Goal: Task Accomplishment & Management: Manage account settings

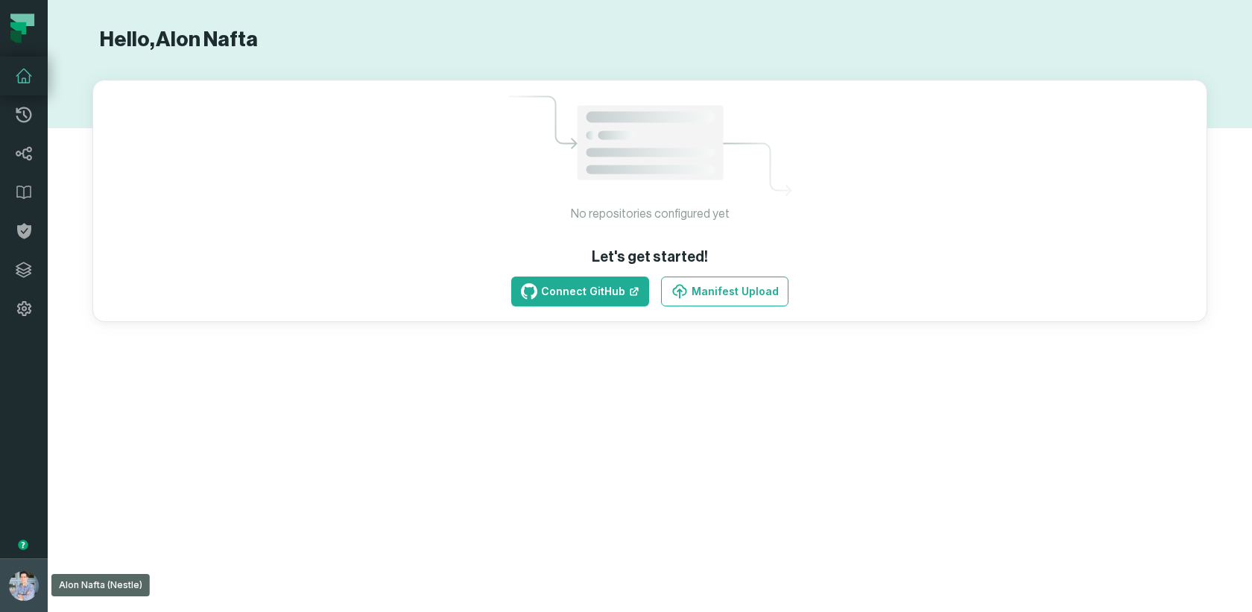
click at [7, 565] on button "Alon Nafta (Nestle) alon@foundational.io" at bounding box center [24, 585] width 48 height 54
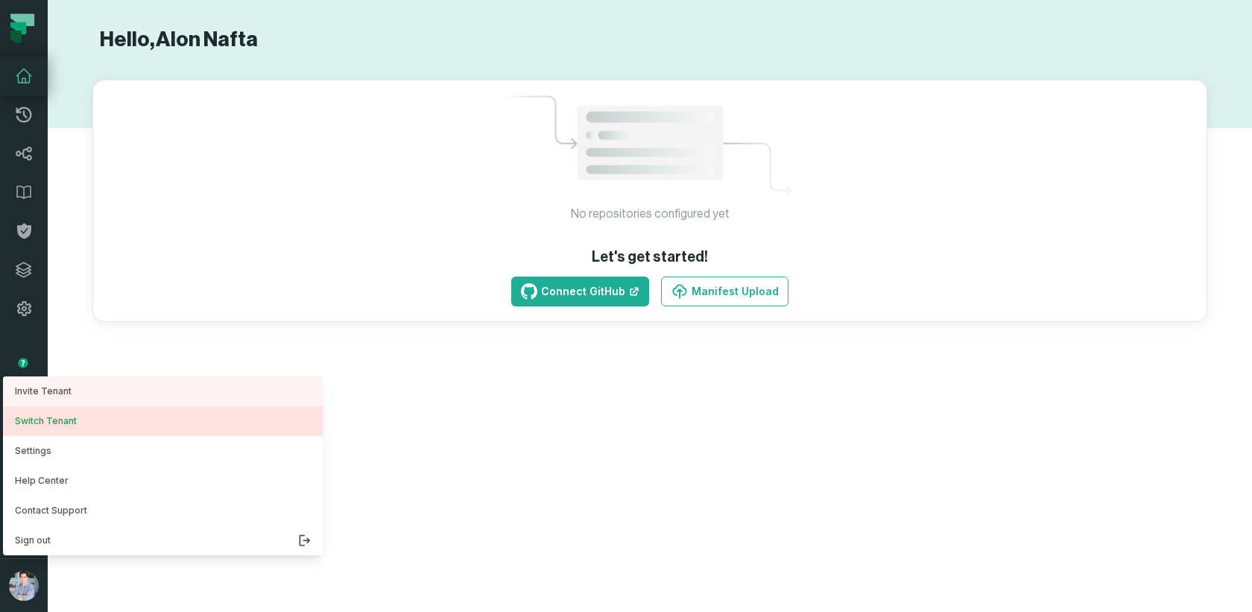
click at [61, 422] on button "Switch Tenant" at bounding box center [163, 421] width 320 height 30
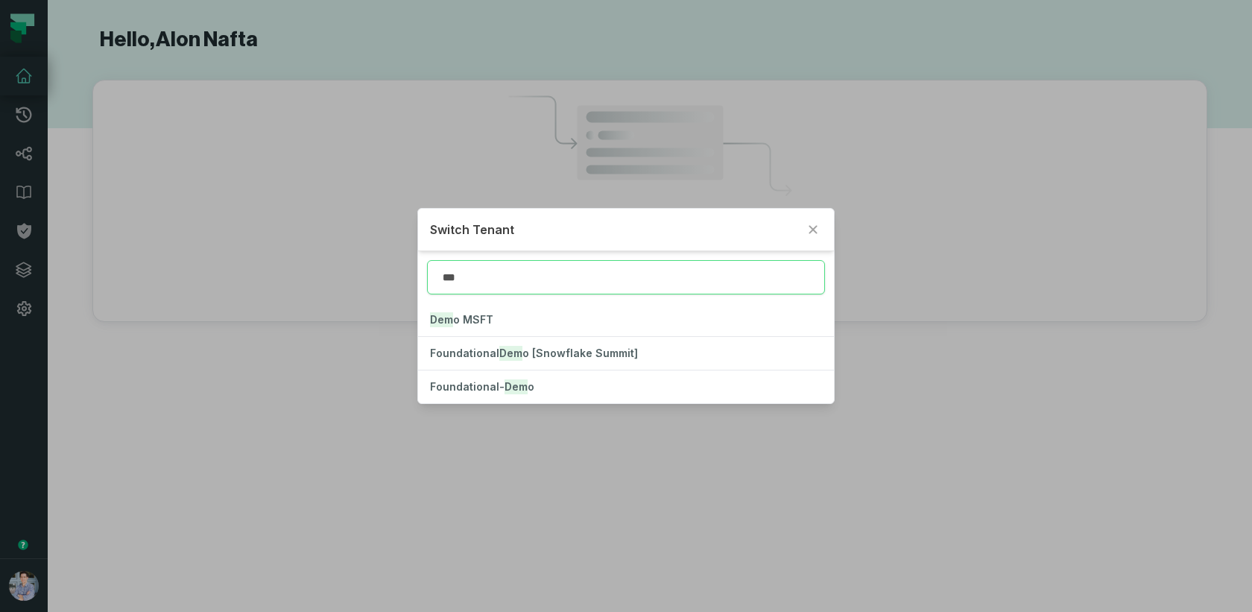
type input "****"
click at [511, 376] on button "Foundational- Demo" at bounding box center [626, 386] width 416 height 33
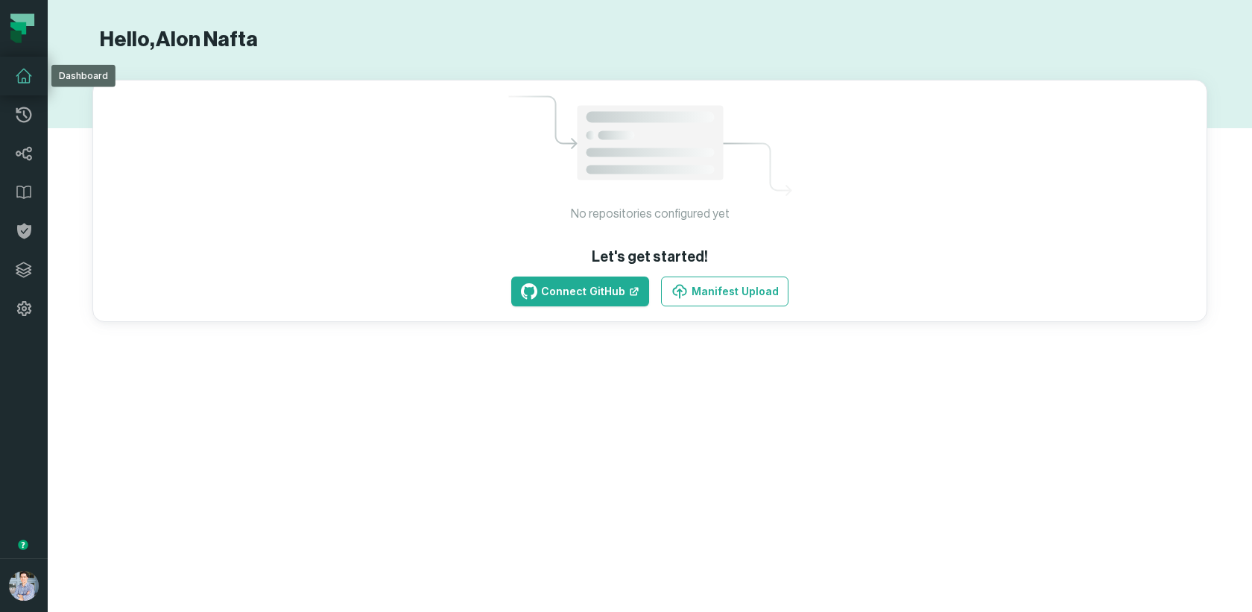
click at [23, 73] on icon at bounding box center [24, 76] width 18 height 18
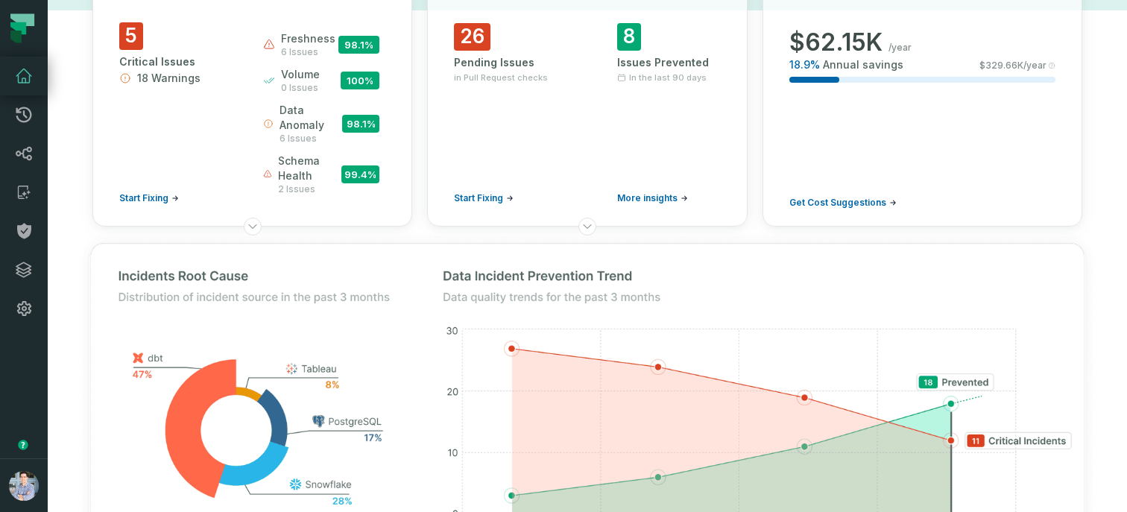
scroll to position [121, 0]
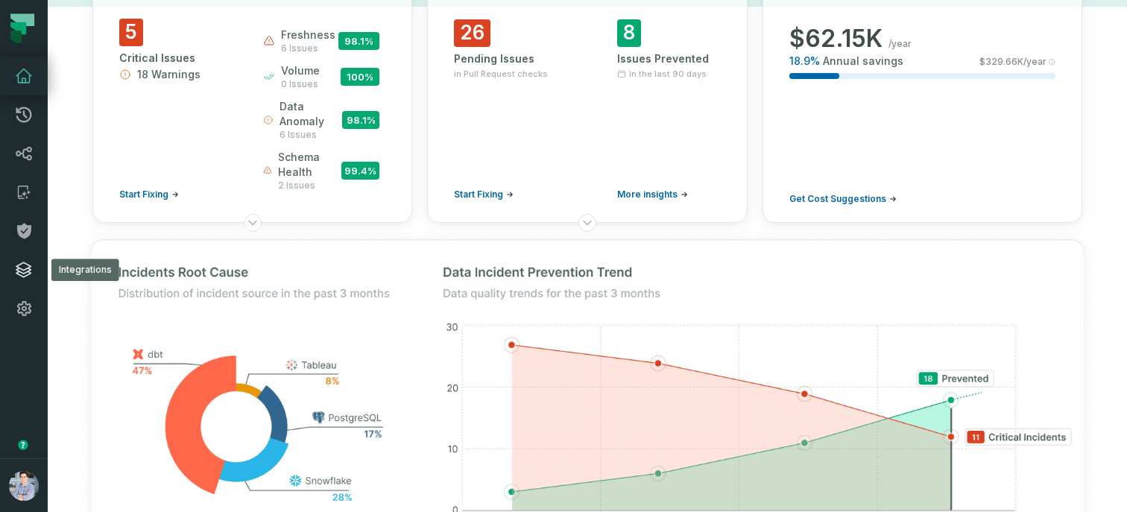
click at [27, 270] on icon at bounding box center [24, 270] width 18 height 18
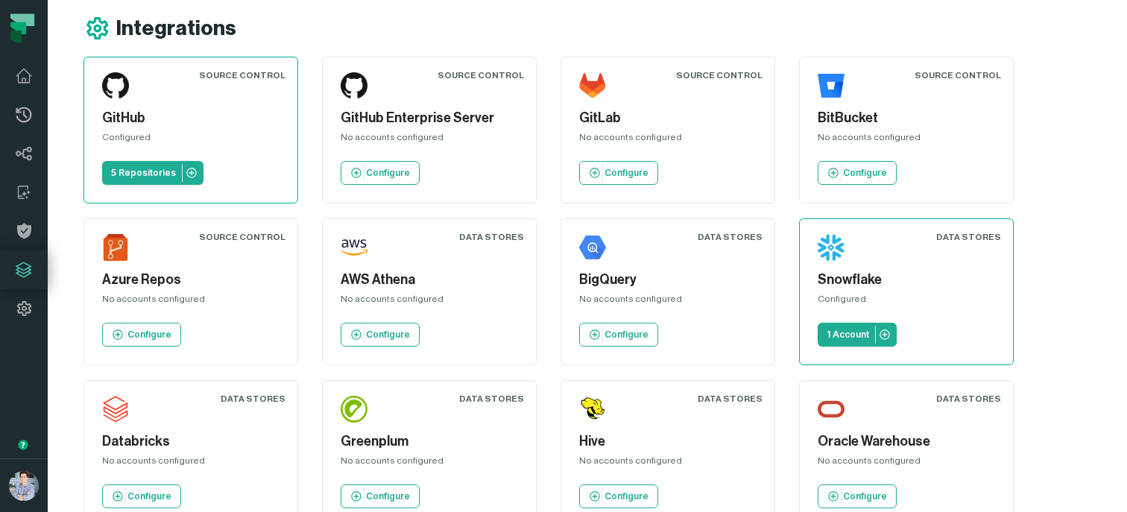
scroll to position [13, 0]
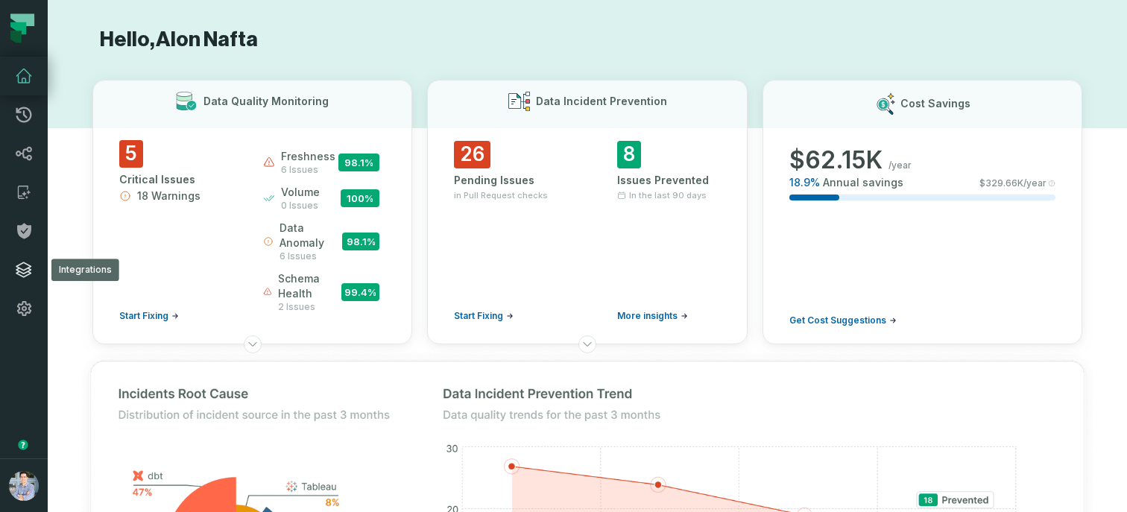
click at [25, 279] on link "Integrations" at bounding box center [24, 269] width 48 height 39
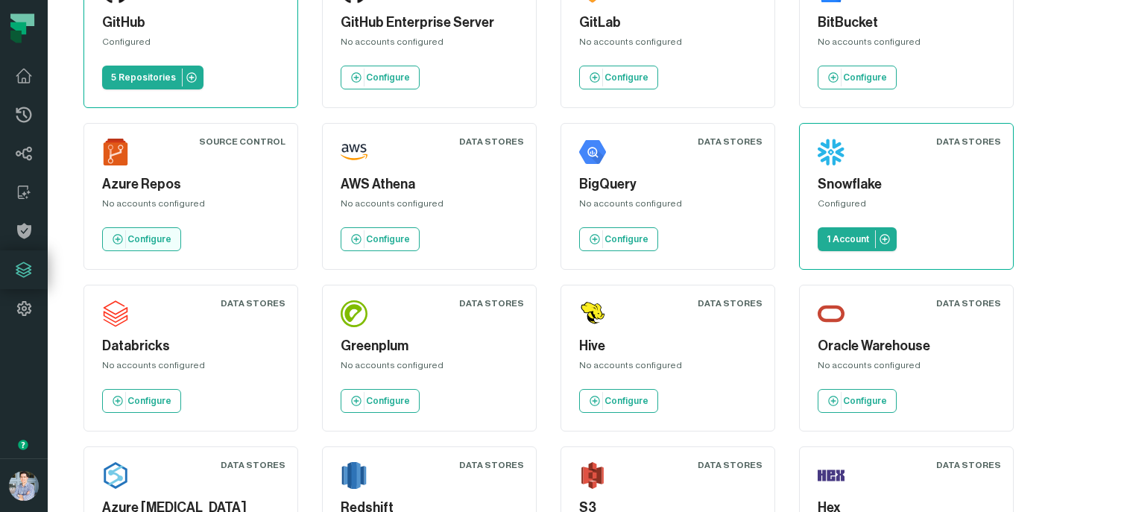
scroll to position [107, 0]
click at [633, 239] on p "Configure" at bounding box center [626, 240] width 44 height 12
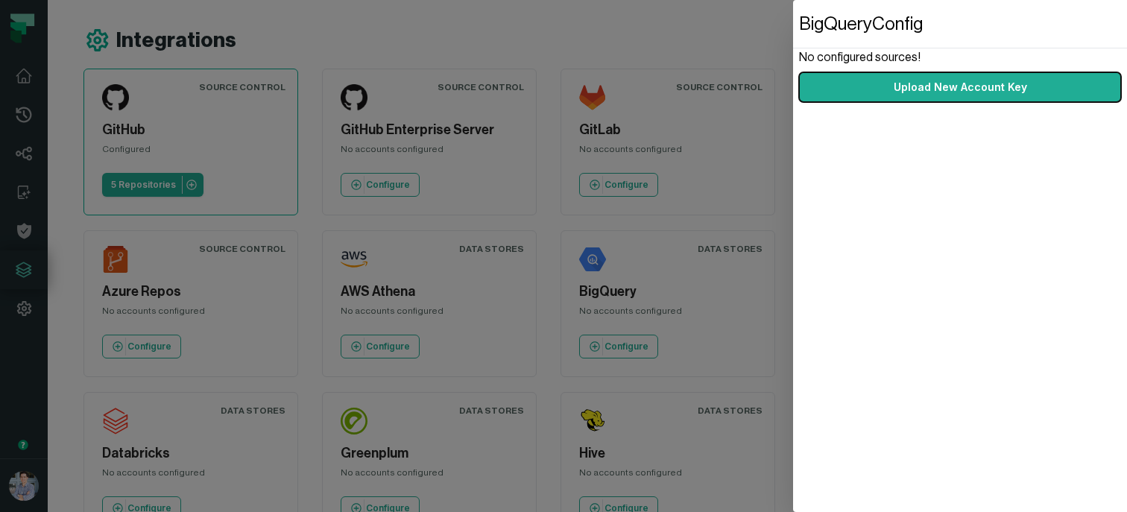
click at [793, 171] on dialog "BigQuery Config No configured sources! Upload New Account Key" at bounding box center [960, 256] width 334 height 512
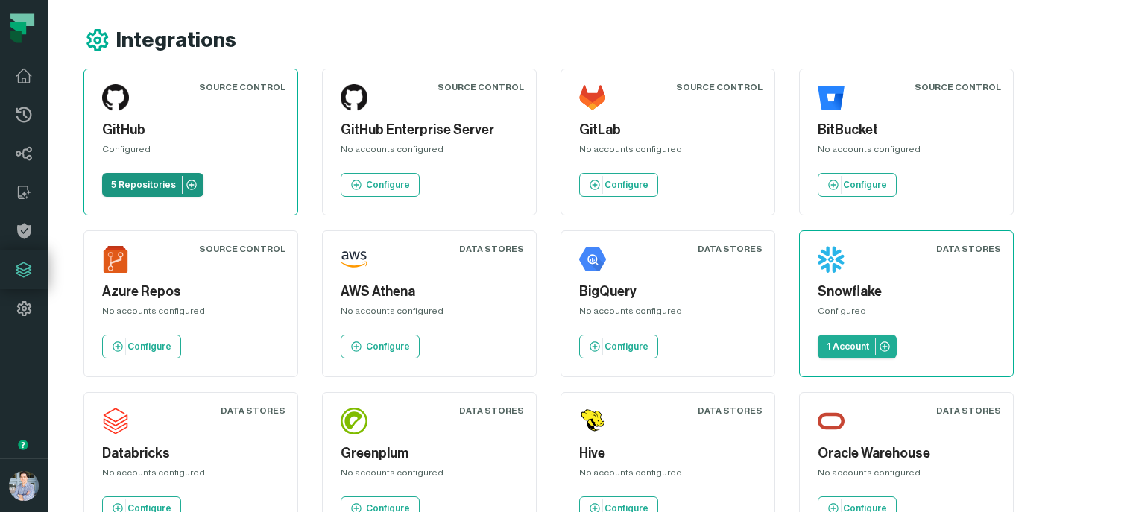
click at [139, 186] on p "5 Repositories" at bounding box center [143, 185] width 65 height 12
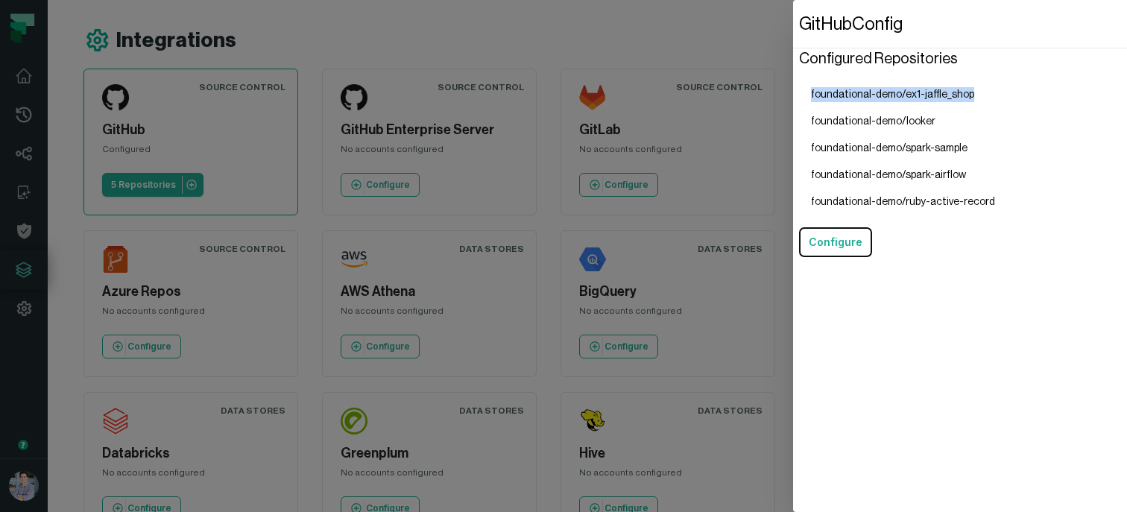
drag, startPoint x: 811, startPoint y: 92, endPoint x: 1001, endPoint y: 92, distance: 190.0
click at [1001, 92] on section "Configured Repositories foundational-demo/ex1-jaffle_shop foundational-demo/loo…" at bounding box center [960, 152] width 322 height 209
click at [793, 150] on dialog "GitHub Config Configured Repositories foundational-demo/ex1-jaffle_shop foundat…" at bounding box center [960, 256] width 334 height 512
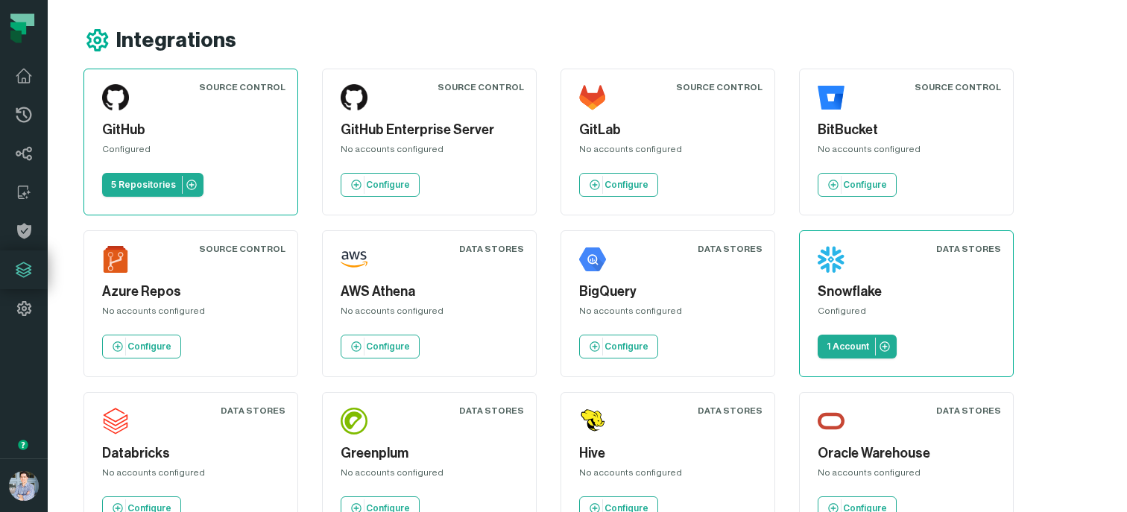
click at [633, 247] on div "BigQuery No accounts configured Configure" at bounding box center [667, 303] width 189 height 121
click at [632, 343] on p "Configure" at bounding box center [626, 347] width 44 height 12
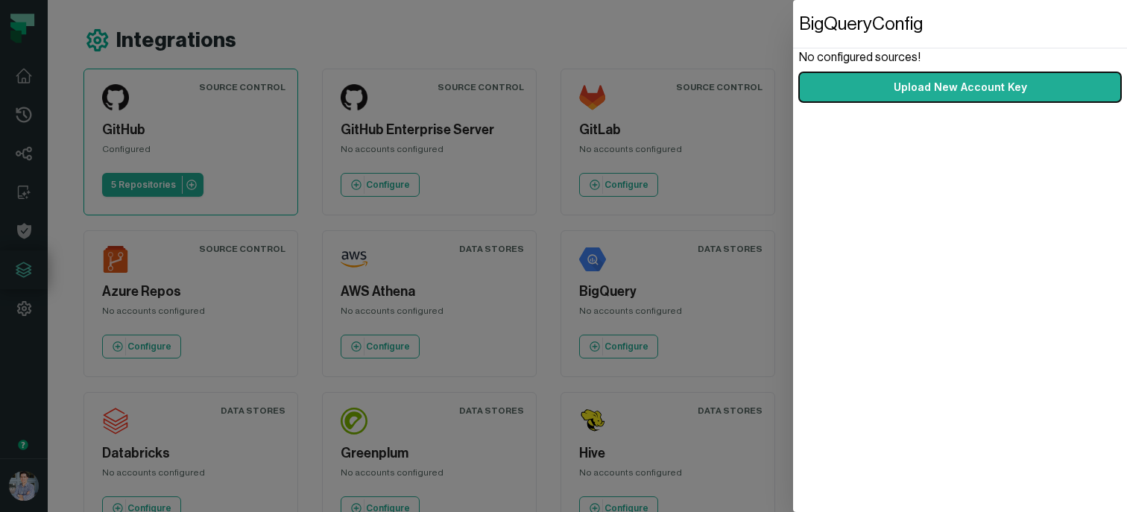
click at [793, 241] on dialog "BigQuery Config No configured sources! Upload New Account Key" at bounding box center [960, 256] width 334 height 512
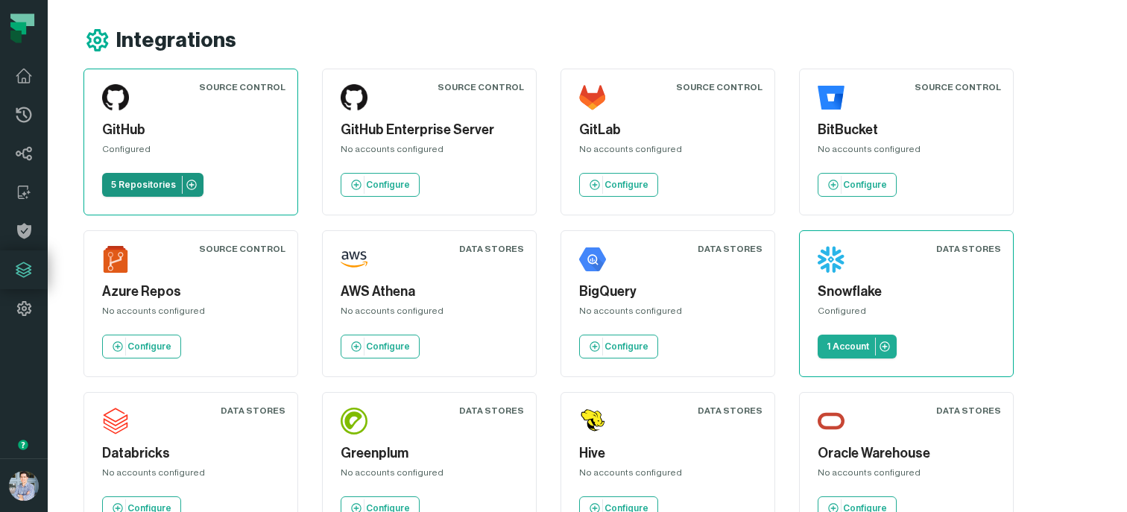
click at [151, 189] on p "5 Repositories" at bounding box center [143, 185] width 65 height 12
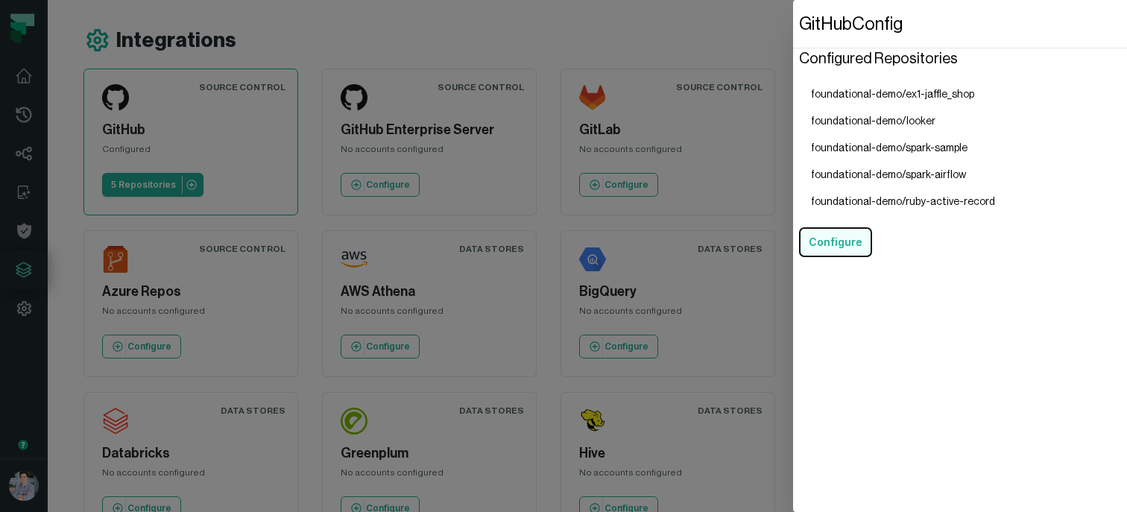
click at [824, 235] on button "Configure" at bounding box center [835, 242] width 73 height 30
click at [793, 269] on dialog "GitHub Config Configured Repositories foundational-demo/ex1-jaffle_shop foundat…" at bounding box center [960, 256] width 334 height 512
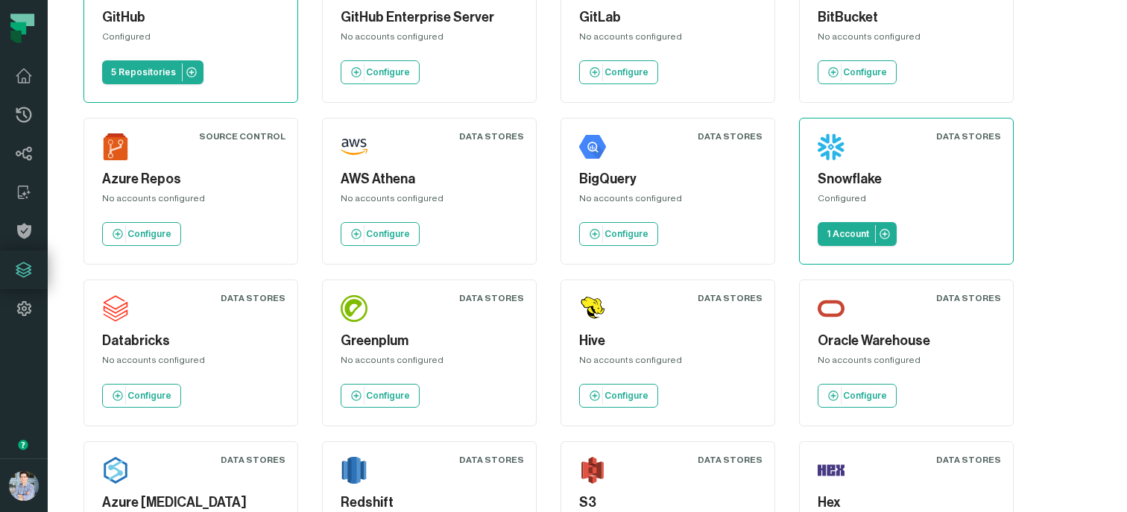
scroll to position [113, 0]
click at [139, 402] on link "Configure" at bounding box center [141, 396] width 79 height 24
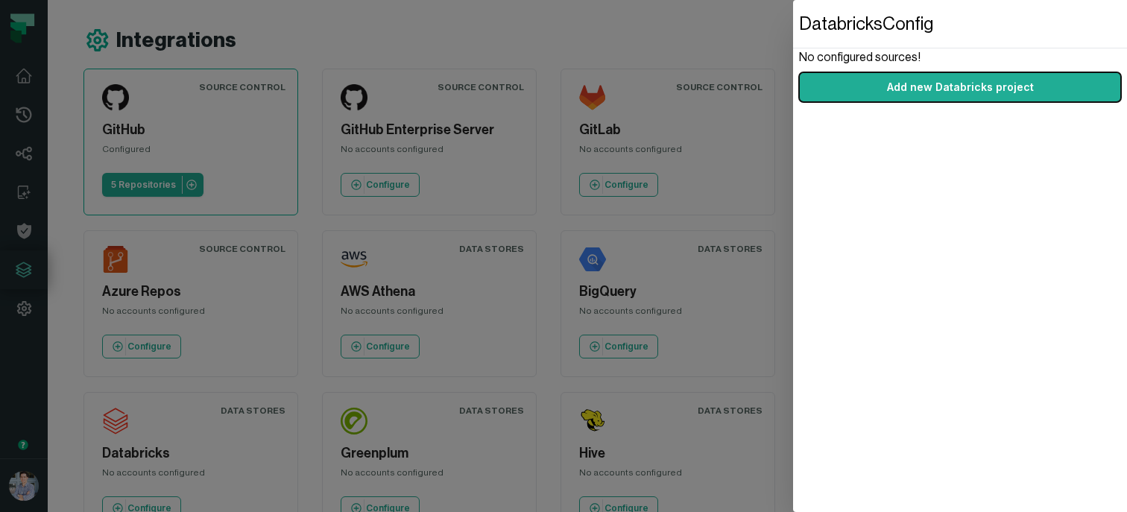
click at [793, 270] on dialog "Databricks Config No configured sources! Add new Databricks project" at bounding box center [960, 256] width 334 height 512
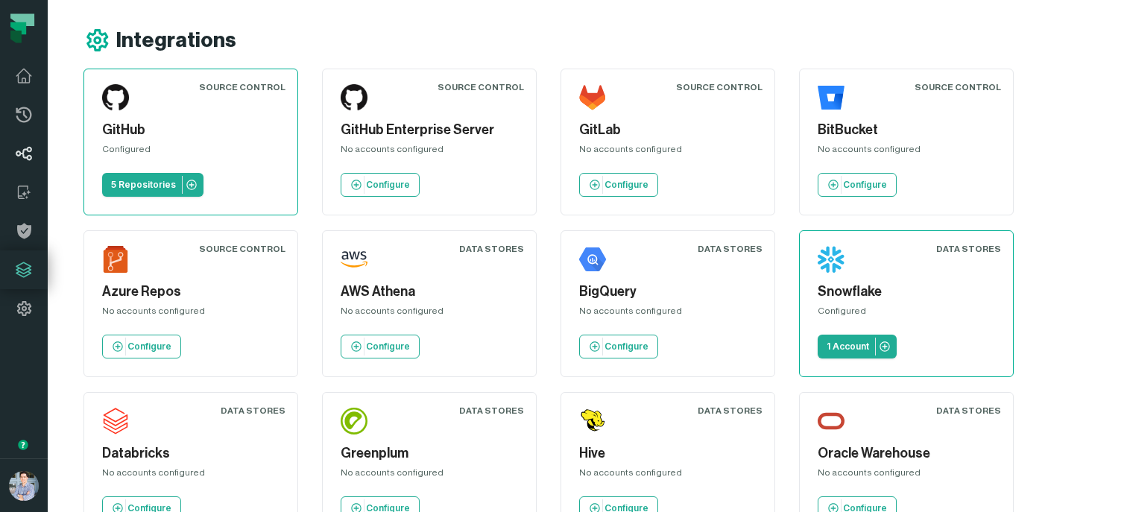
click at [31, 157] on icon at bounding box center [24, 154] width 16 height 14
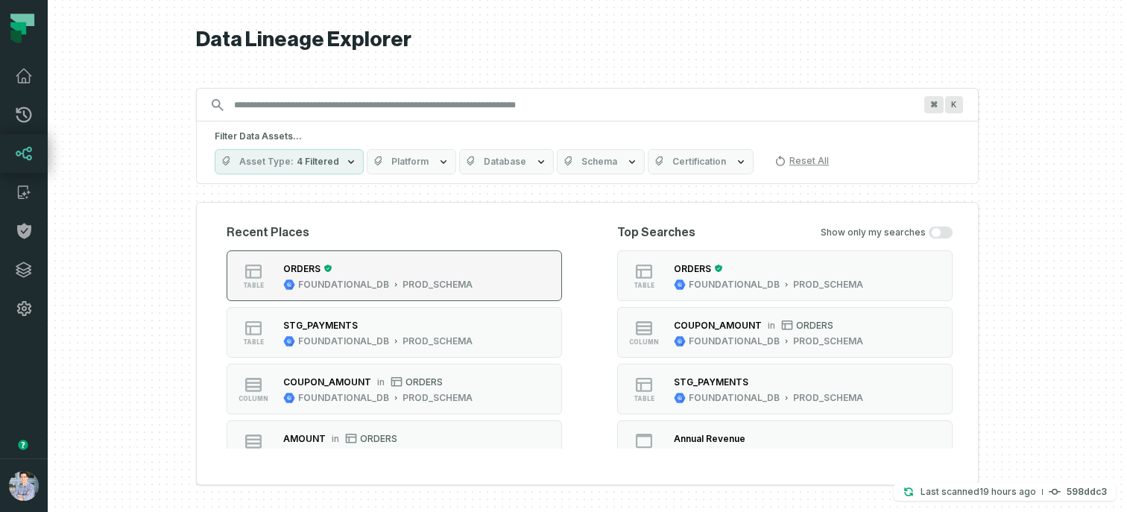
click at [462, 285] on div "PROD_SCHEMA" at bounding box center [437, 285] width 70 height 12
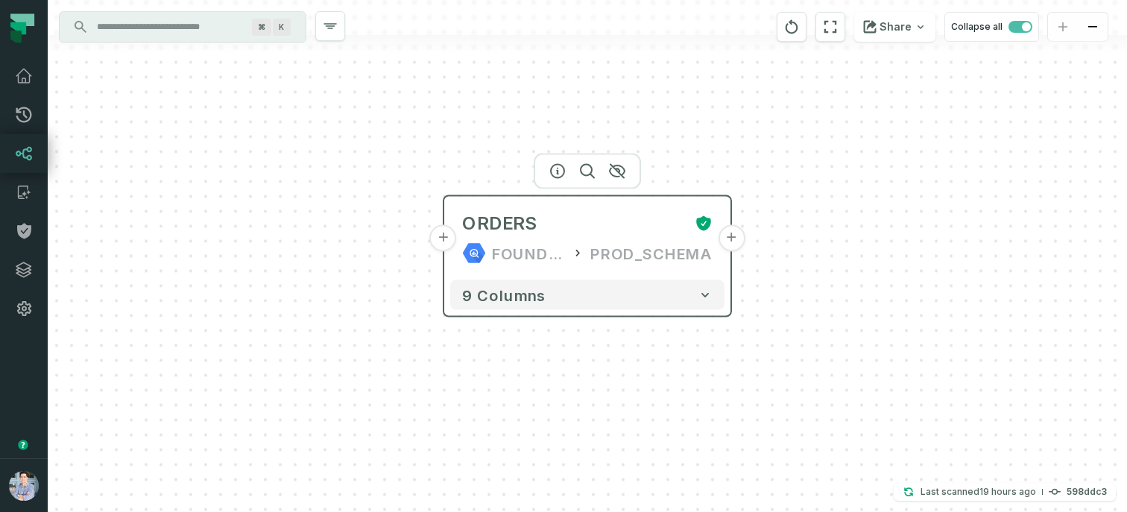
click at [727, 247] on button "+" at bounding box center [731, 238] width 27 height 27
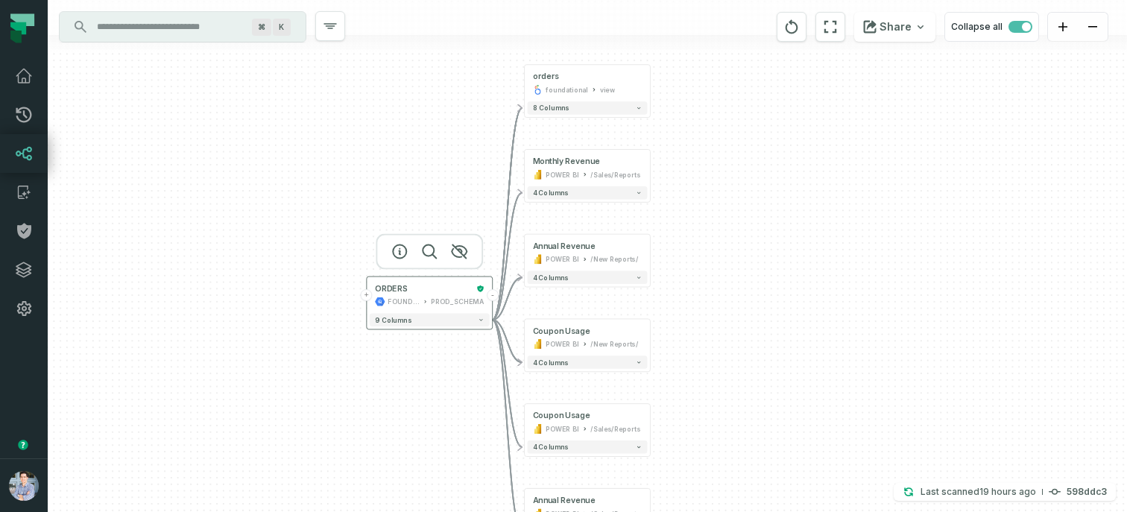
click at [372, 295] on button "+" at bounding box center [367, 295] width 12 height 12
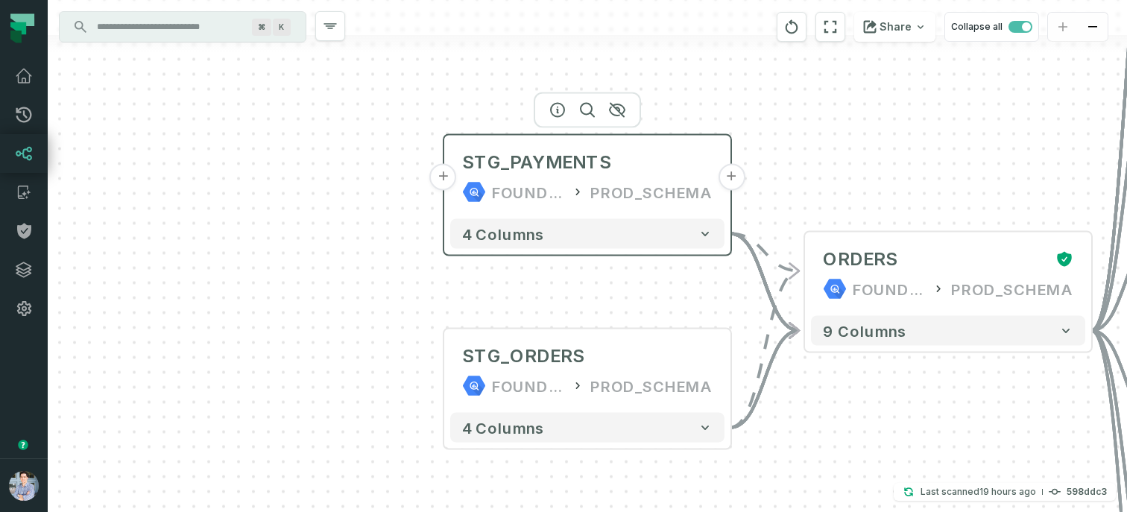
click at [447, 173] on button "+" at bounding box center [443, 177] width 27 height 27
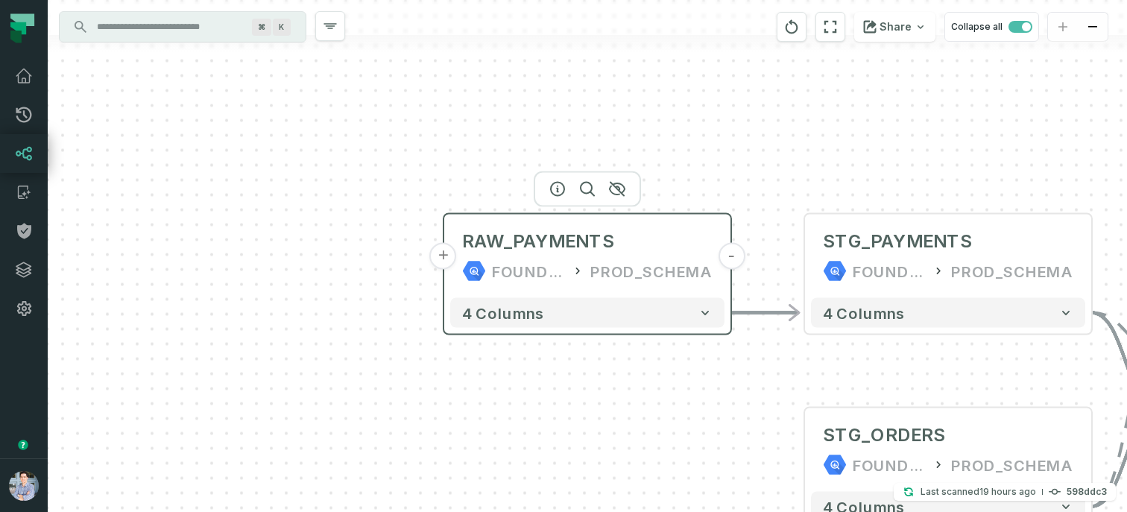
click at [443, 250] on button "+" at bounding box center [443, 256] width 27 height 27
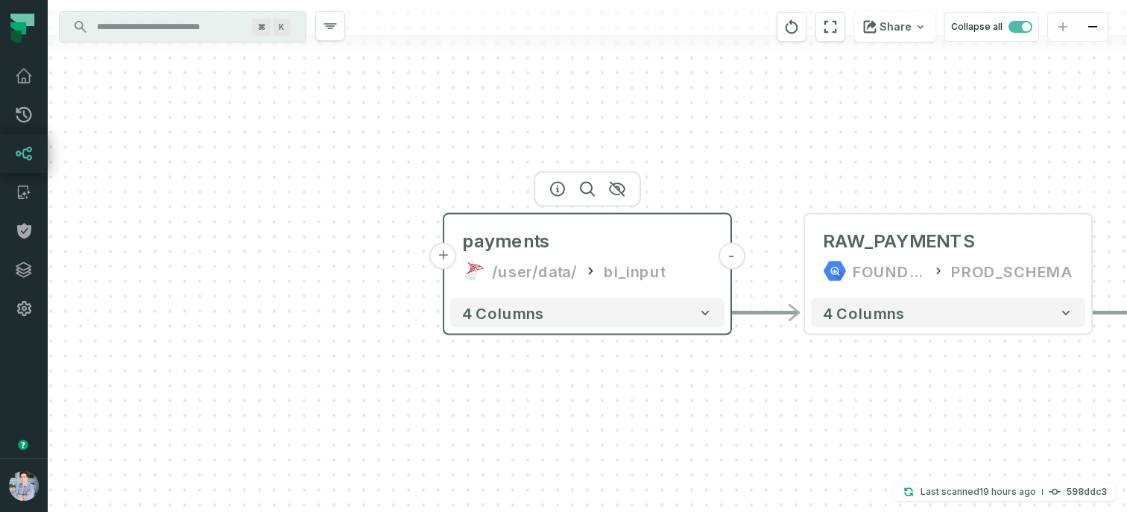
click at [446, 254] on button "+" at bounding box center [443, 256] width 27 height 27
click at [444, 253] on button "+" at bounding box center [443, 256] width 27 height 27
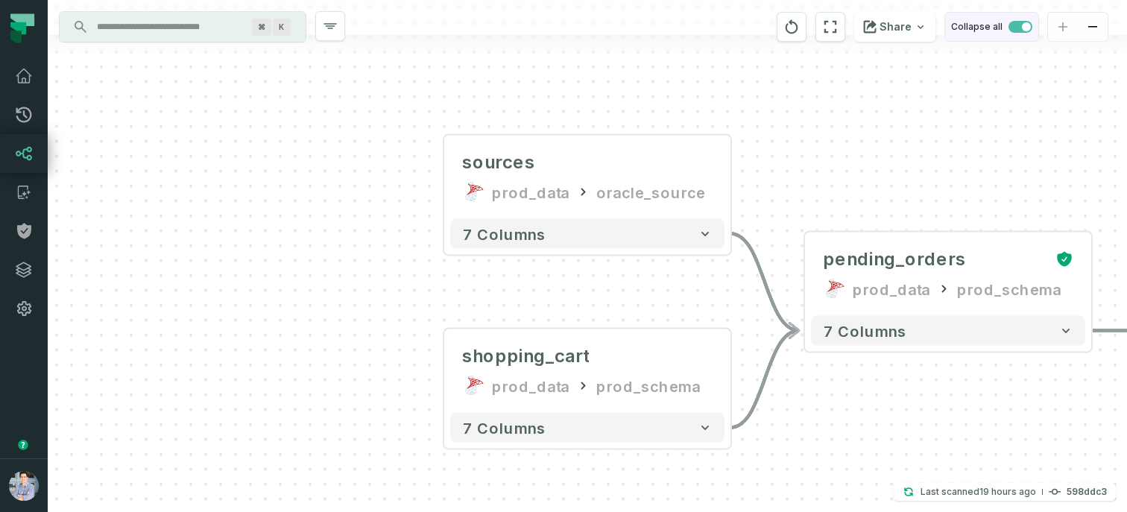
click at [1017, 25] on span "button" at bounding box center [1020, 27] width 24 height 12
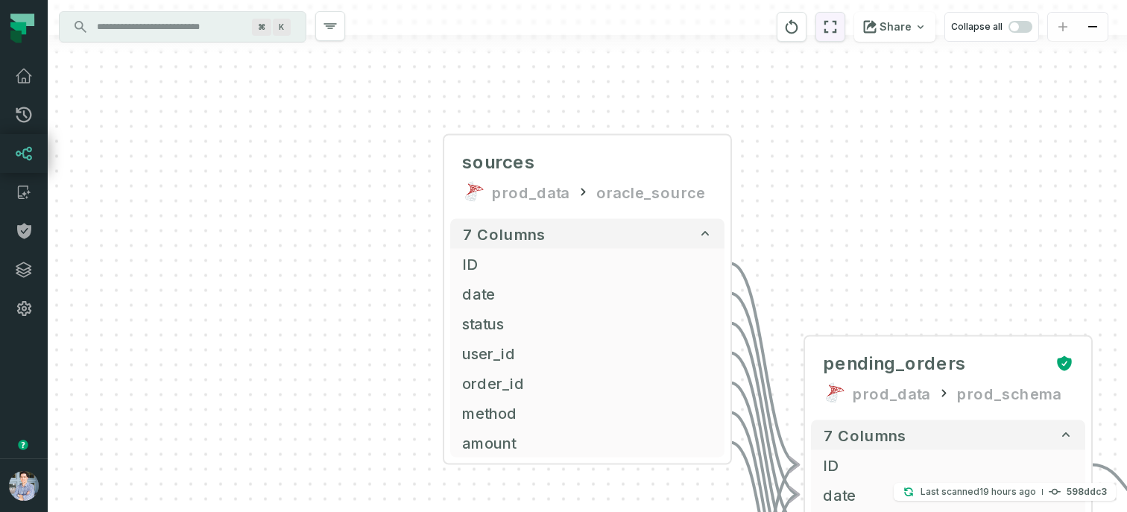
click at [827, 26] on icon "reset" at bounding box center [830, 27] width 16 height 18
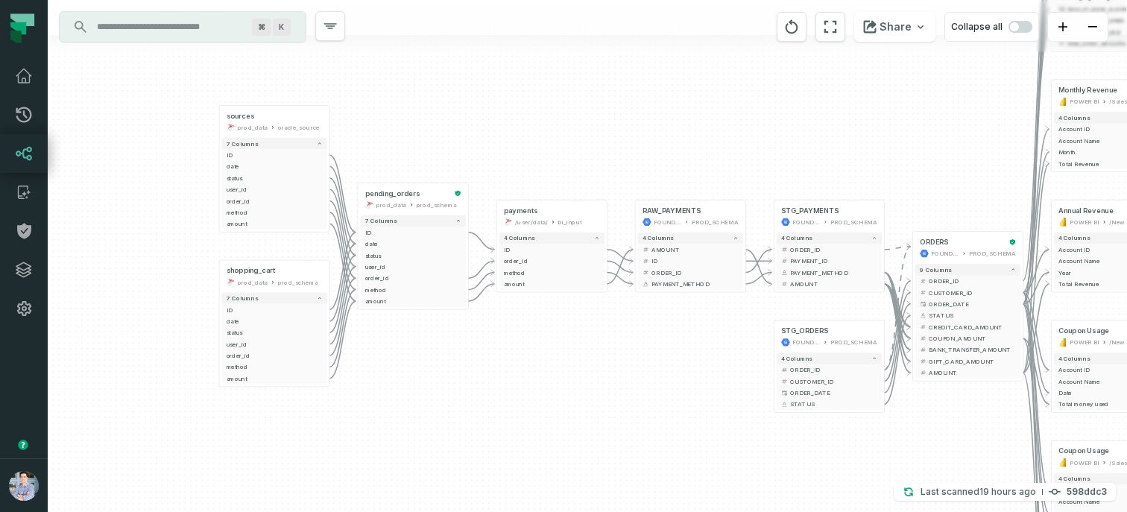
drag, startPoint x: 382, startPoint y: 367, endPoint x: 620, endPoint y: 332, distance: 240.3
click at [620, 332] on div "sources prod_data oracle_source - 7 columns ID - date - status - user_id - orde…" at bounding box center [587, 256] width 1079 height 512
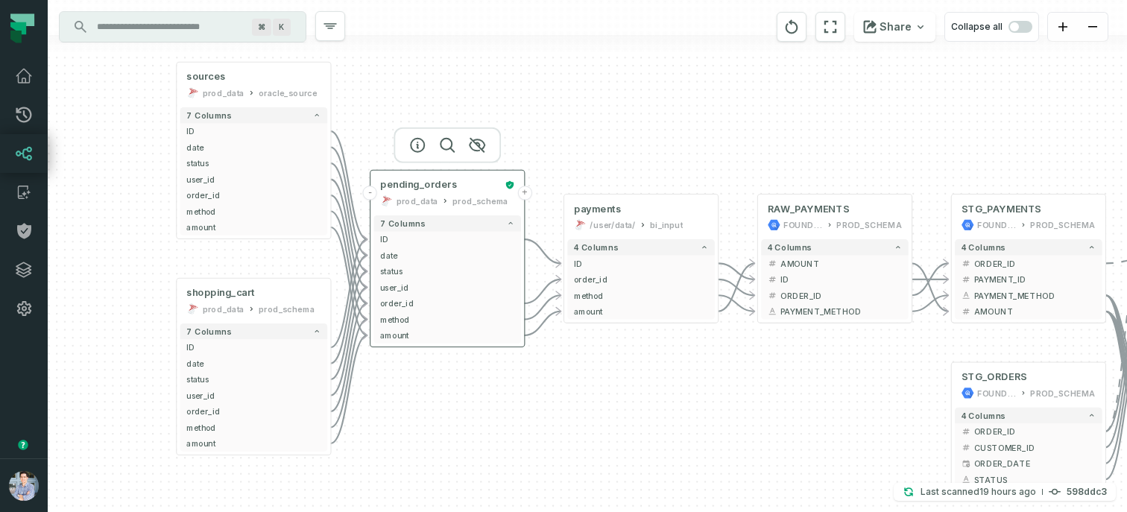
click at [452, 194] on div "prod_schema" at bounding box center [480, 200] width 56 height 13
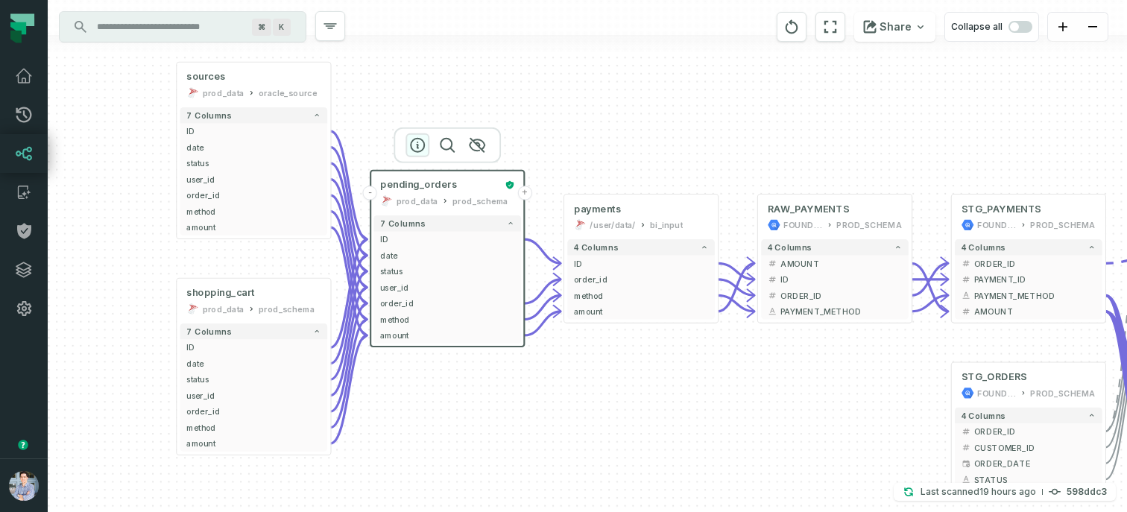
click at [412, 139] on icon "button" at bounding box center [417, 145] width 18 height 18
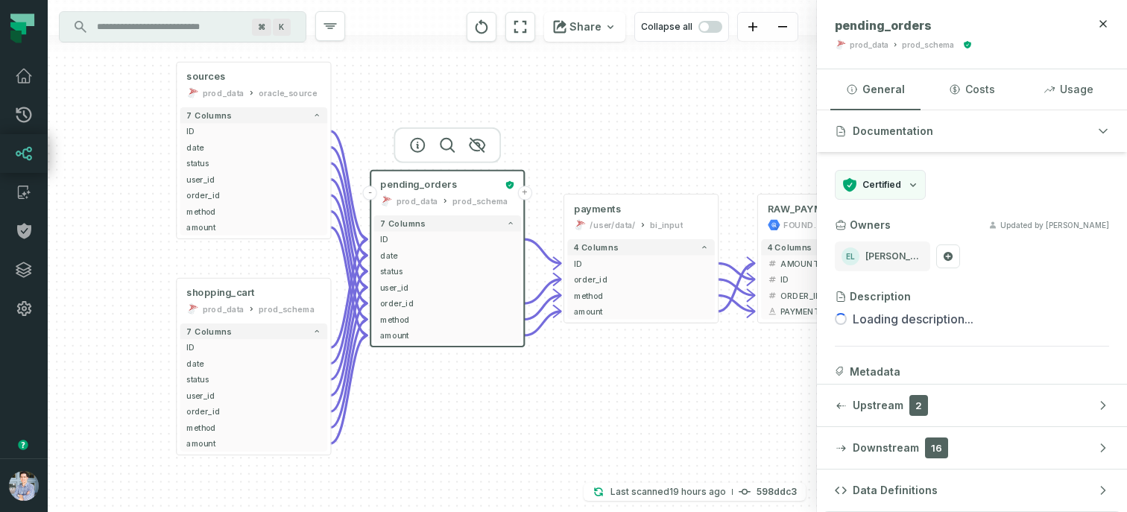
scroll to position [76, 0]
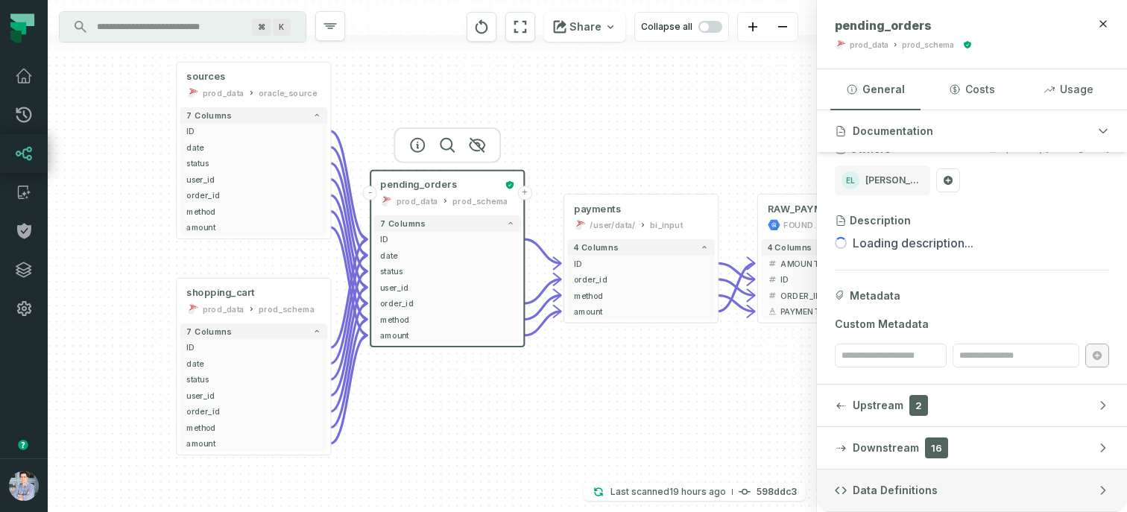
click at [961, 495] on button "Data Definitions" at bounding box center [972, 490] width 310 height 42
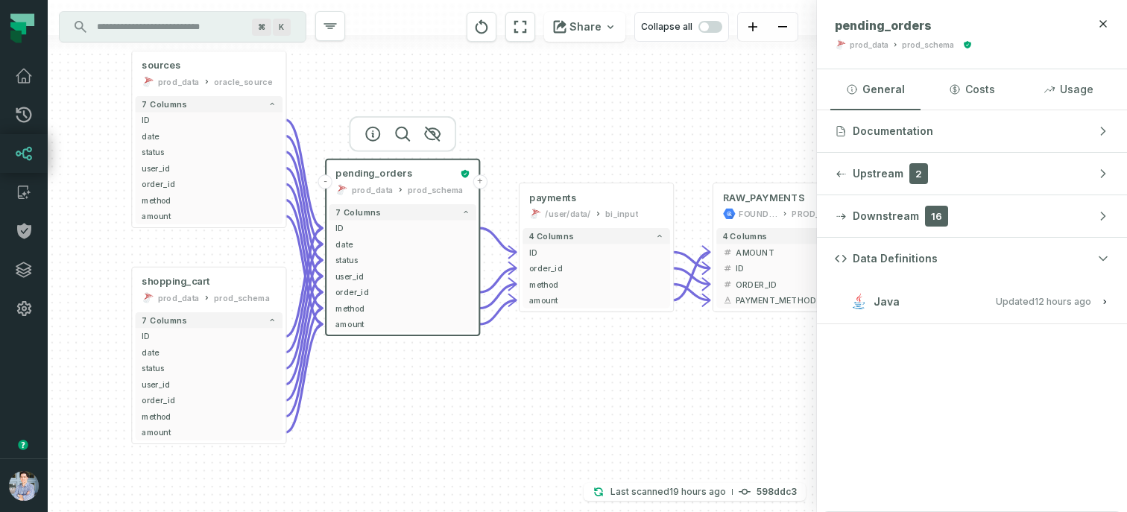
drag, startPoint x: 636, startPoint y: 377, endPoint x: 589, endPoint y: 364, distance: 48.6
click at [589, 364] on div "sources prod_data oracle_source - 7 columns ID - date - status - user_id - orde…" at bounding box center [432, 256] width 769 height 512
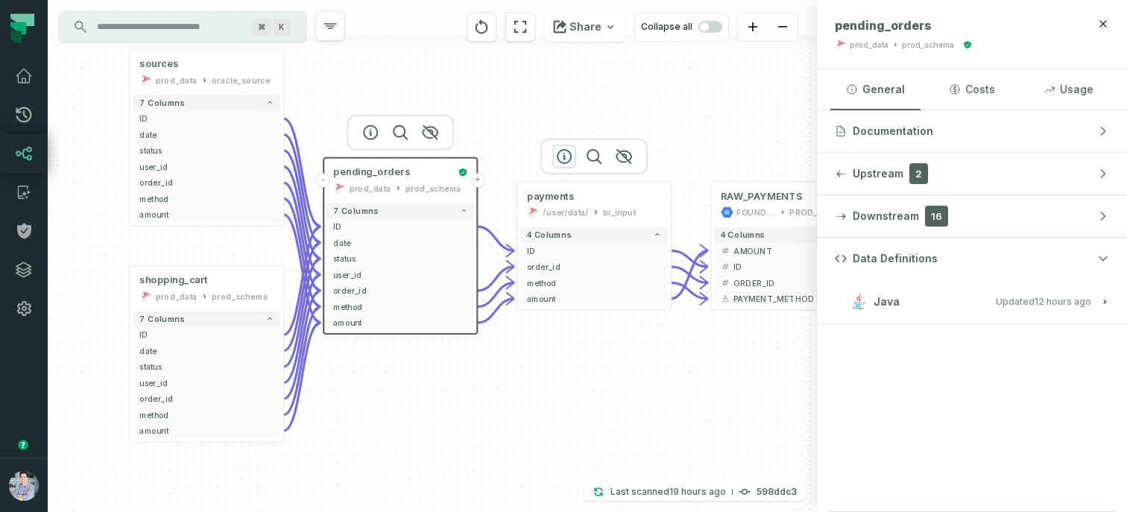
click at [560, 158] on icon "button" at bounding box center [564, 157] width 18 height 18
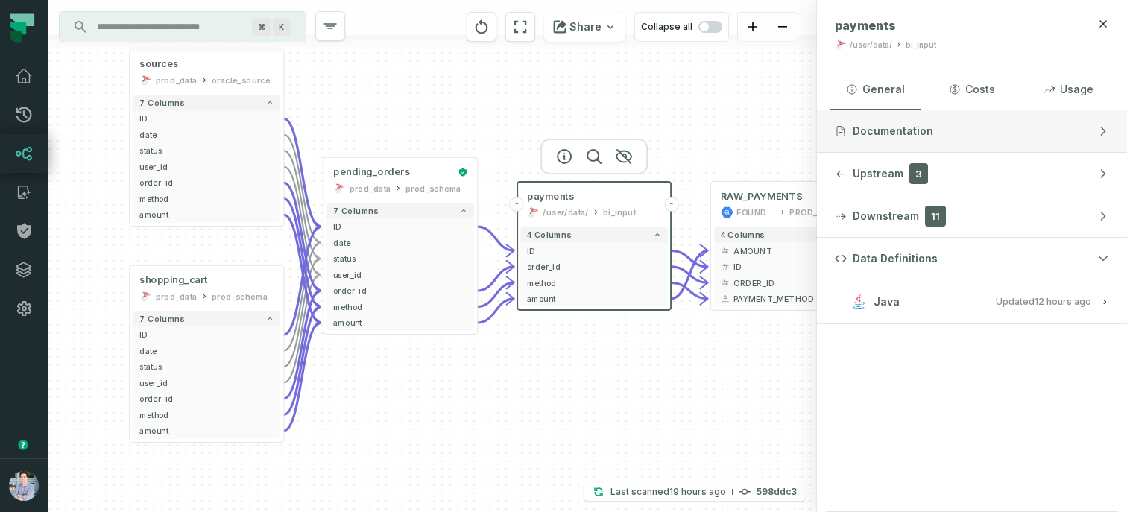
click at [907, 141] on button "Documentation" at bounding box center [972, 131] width 310 height 42
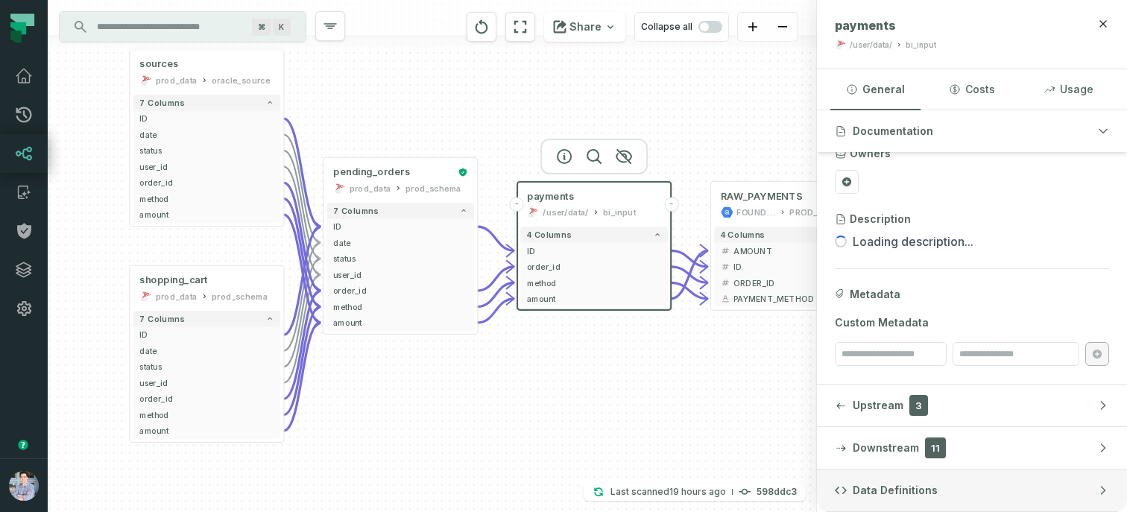
click at [986, 493] on button "Data Definitions" at bounding box center [972, 490] width 310 height 42
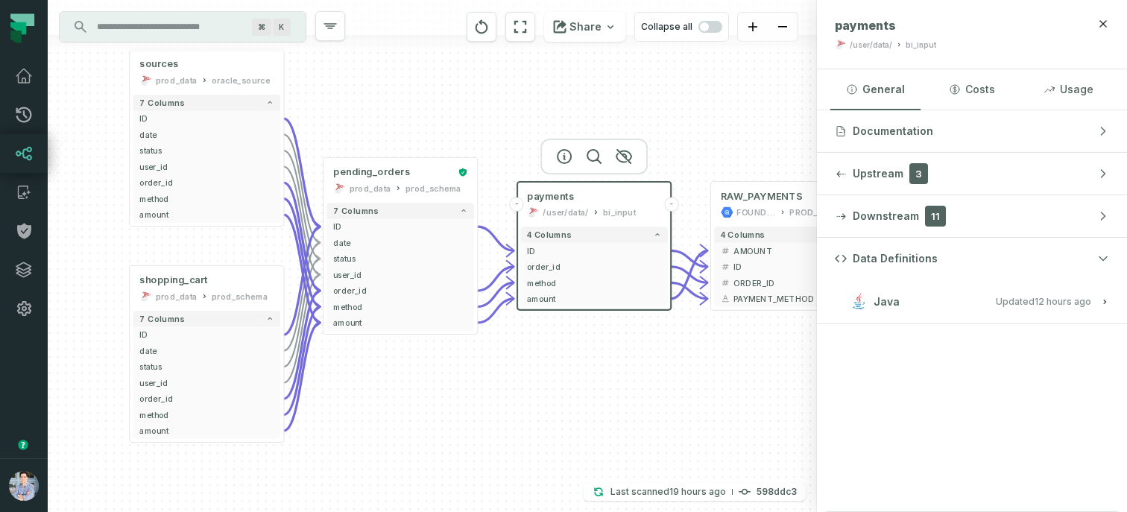
click at [984, 287] on h3 "Java Updated 9/18/2025, 1:01:35 AM" at bounding box center [972, 301] width 310 height 45
click at [1013, 297] on span "Updated 9/18/2025, 1:01:35 AM" at bounding box center [1042, 301] width 95 height 11
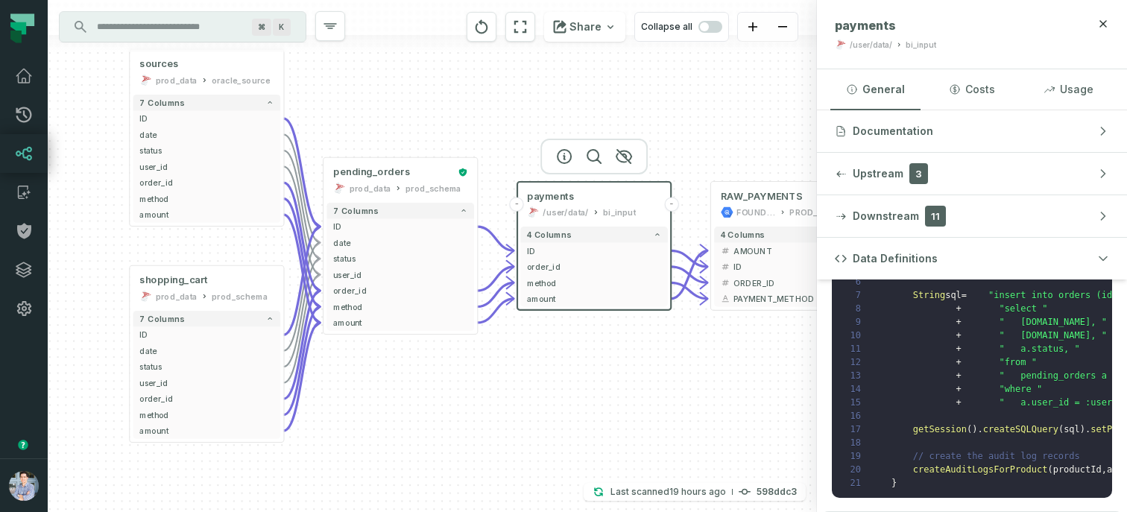
scroll to position [0, 0]
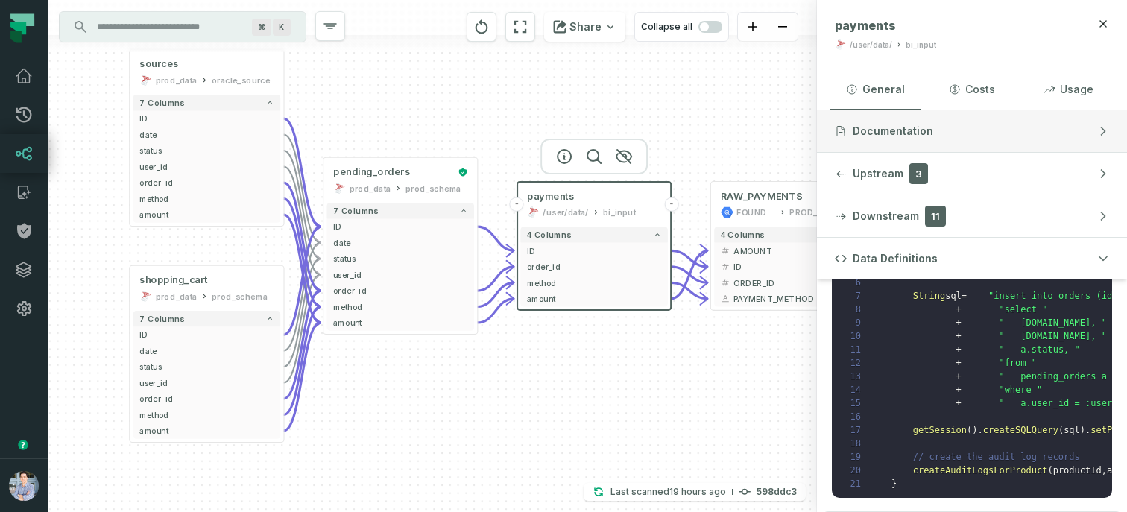
click at [932, 129] on button "Documentation" at bounding box center [972, 131] width 310 height 42
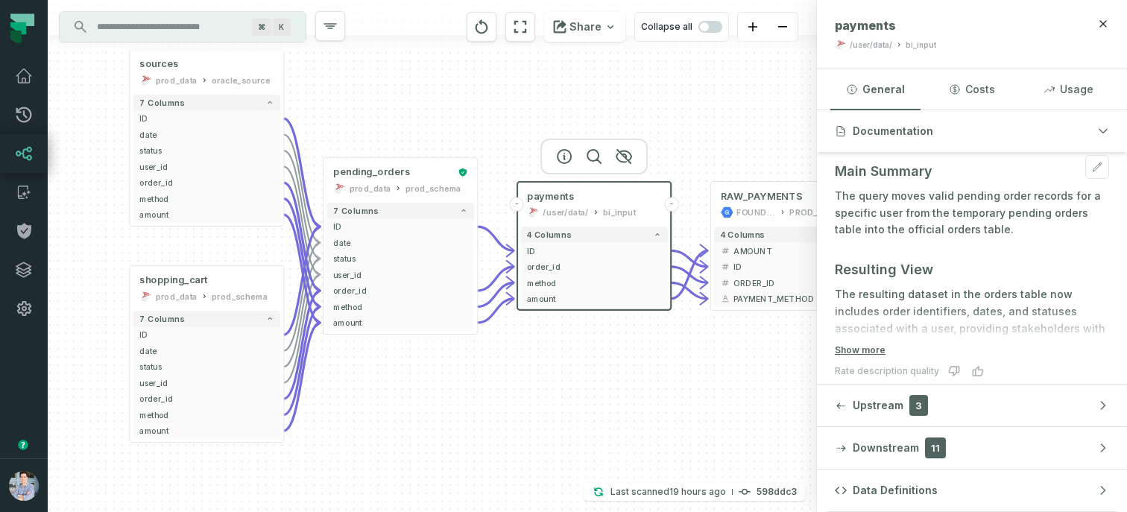
scroll to position [162, 0]
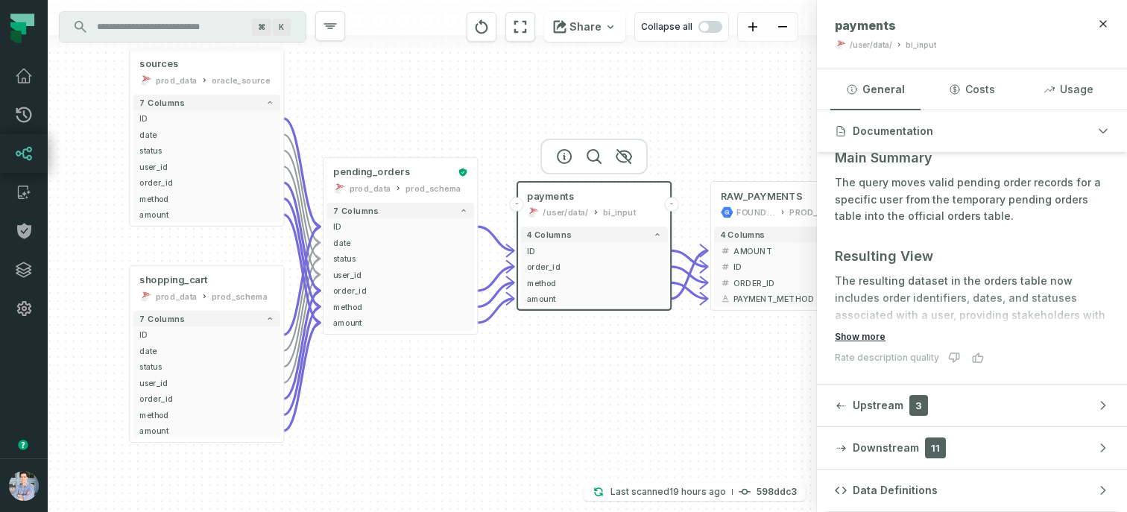
click at [859, 341] on button "Show more" at bounding box center [860, 337] width 51 height 12
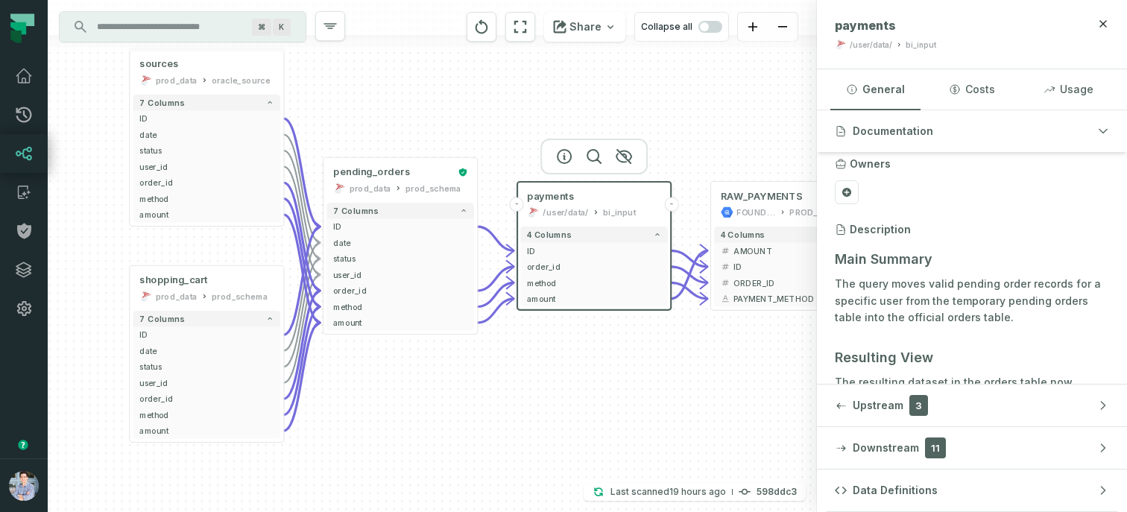
scroll to position [54, 0]
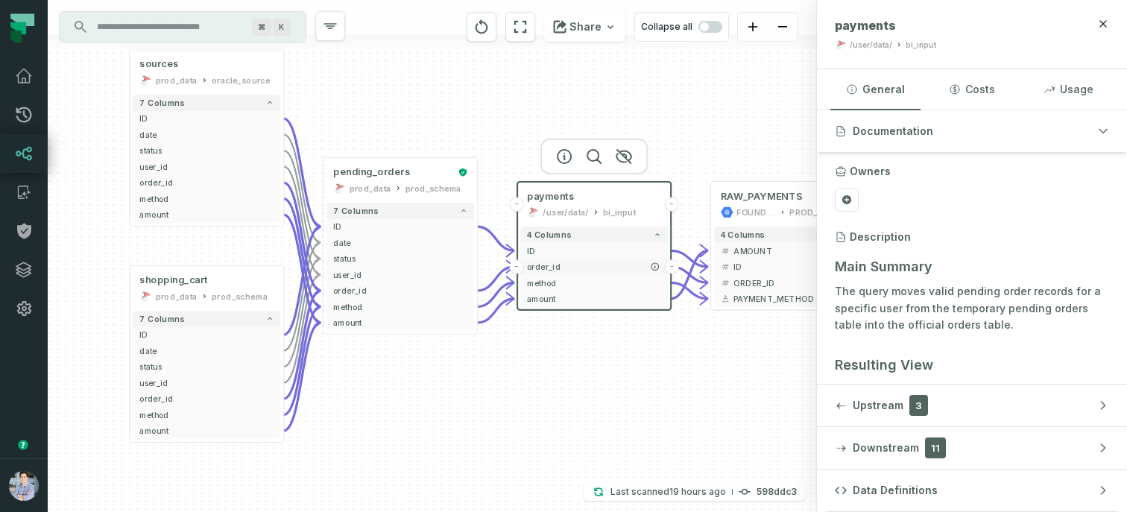
click at [549, 265] on span "order_id" at bounding box center [594, 267] width 134 height 12
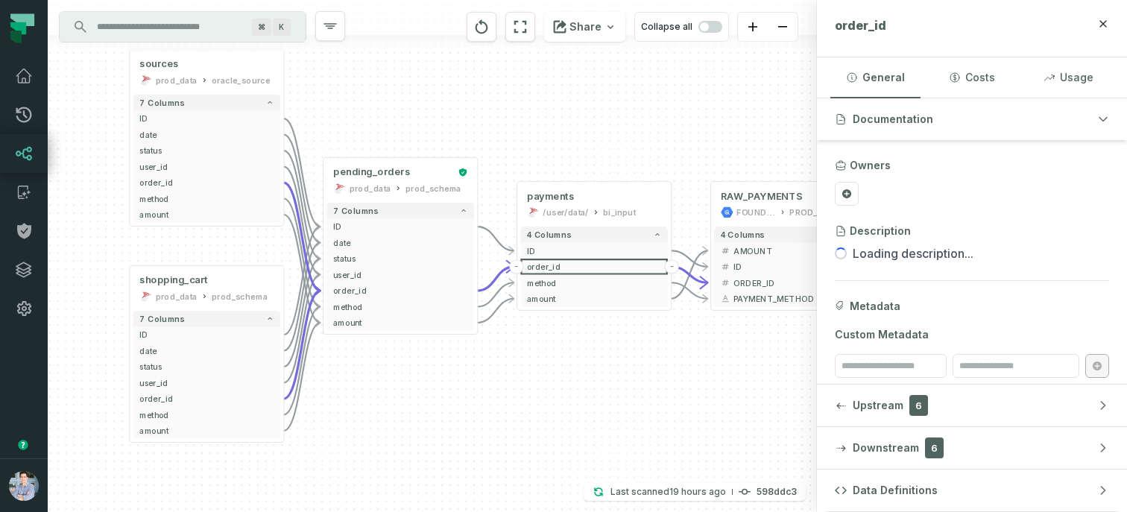
scroll to position [10, 0]
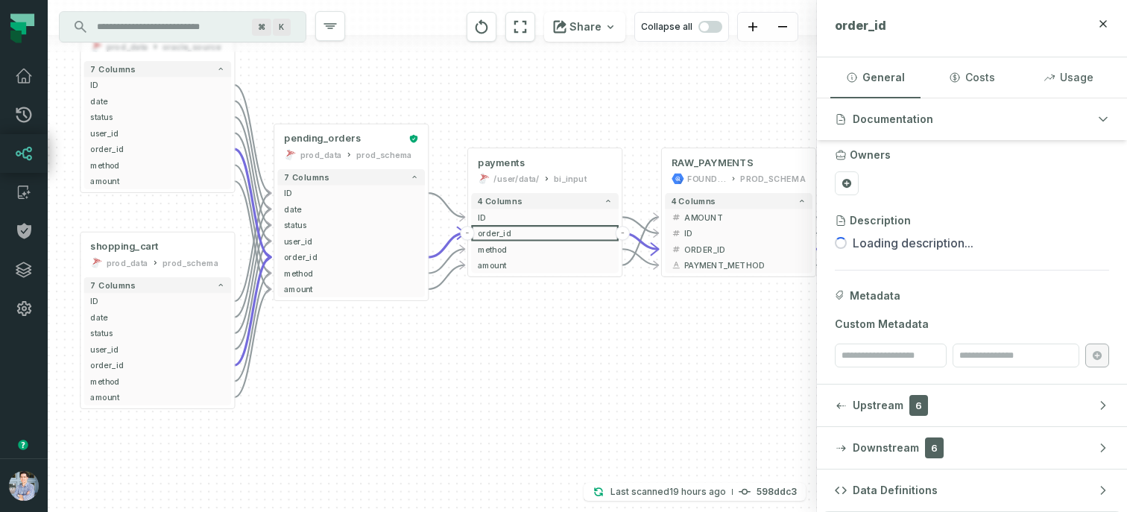
drag, startPoint x: 551, startPoint y: 114, endPoint x: 500, endPoint y: 77, distance: 62.9
click at [500, 77] on div "sources prod_data oracle_source - 7 columns ID - date - status - user_id - orde…" at bounding box center [432, 256] width 769 height 512
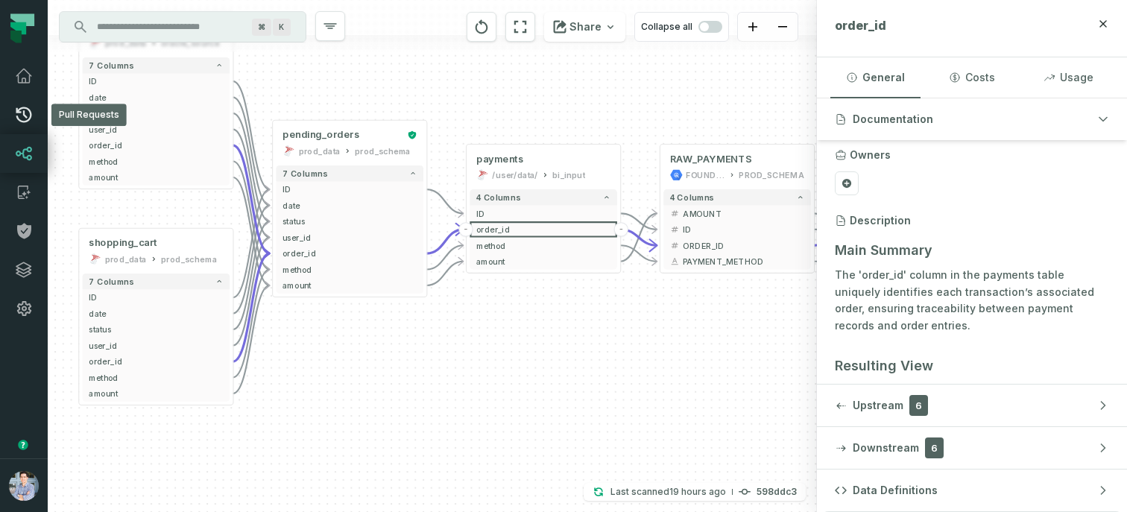
click at [20, 114] on icon at bounding box center [24, 115] width 18 height 18
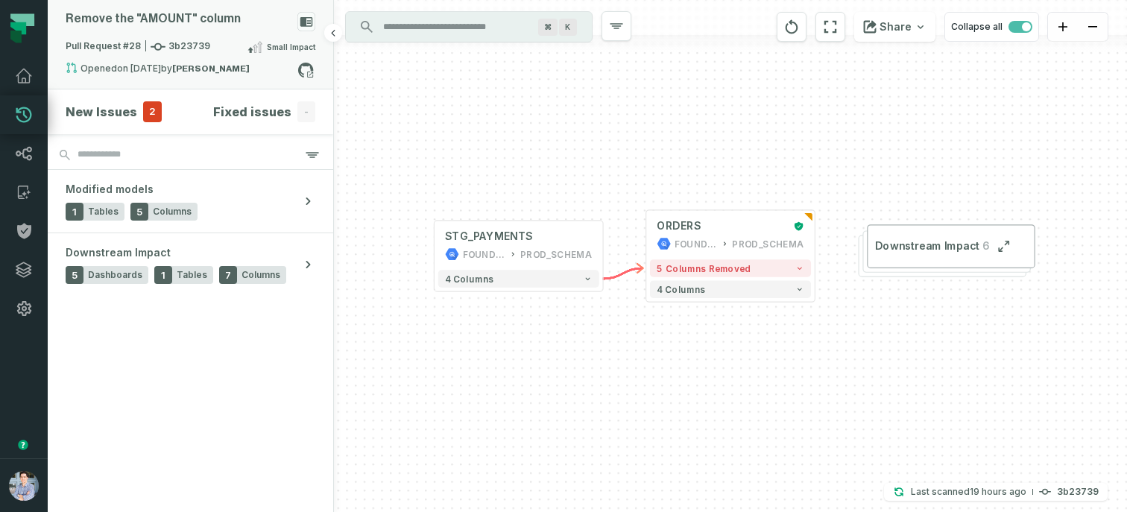
click at [142, 54] on div "Pull Request #28 3b23739 Small Impact" at bounding box center [191, 50] width 250 height 24
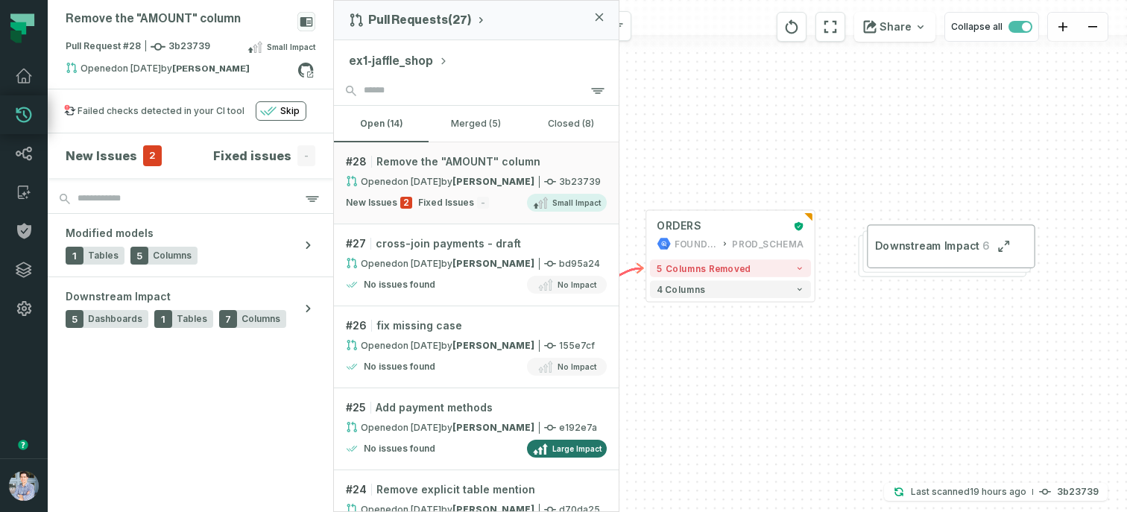
click at [794, 347] on div "+ STG_PAYMENTS FOUNDATIONAL_DB PROD_SCHEMA + 4 columns + ORDERS FOUNDATIONAL_DB…" at bounding box center [730, 256] width 793 height 512
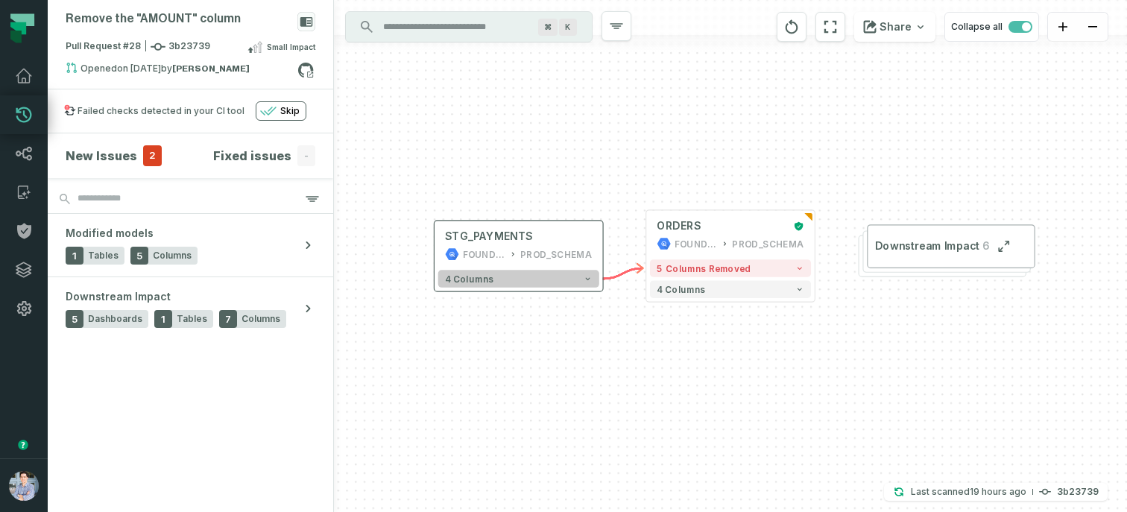
click at [569, 282] on button "4 columns" at bounding box center [518, 278] width 161 height 17
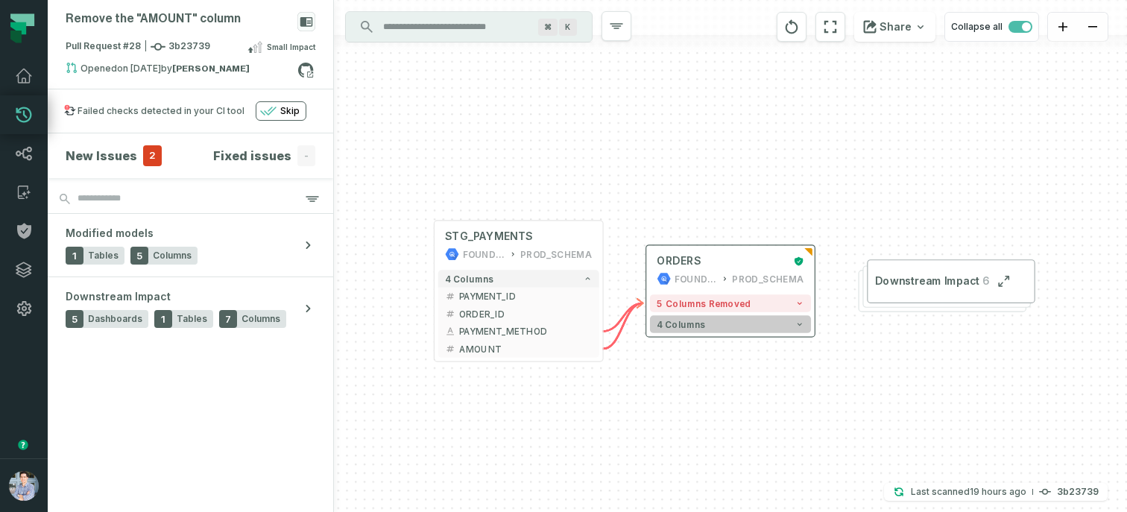
click at [715, 318] on button "4 columns" at bounding box center [730, 323] width 161 height 17
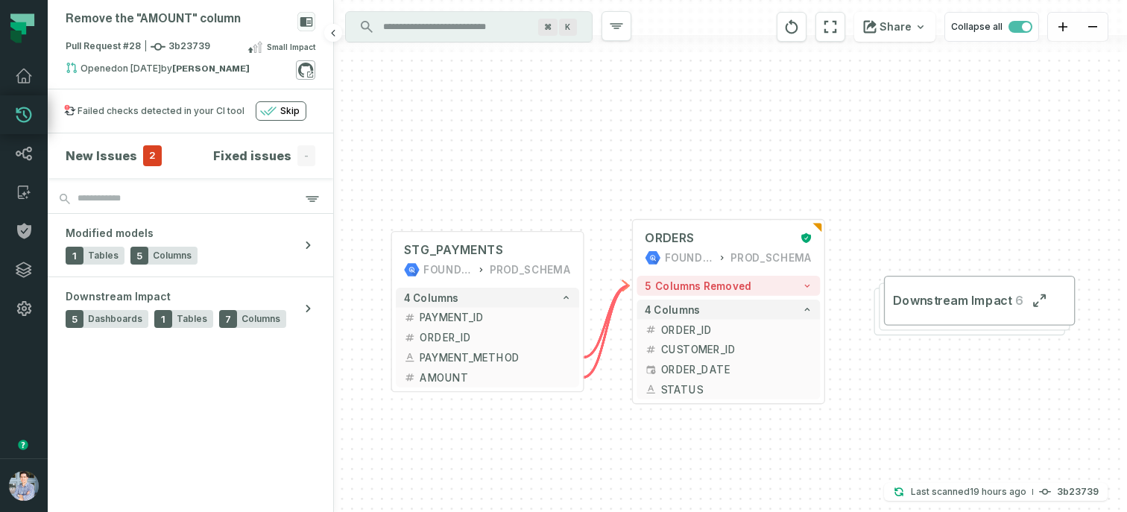
click at [303, 73] on icon at bounding box center [305, 70] width 15 height 15
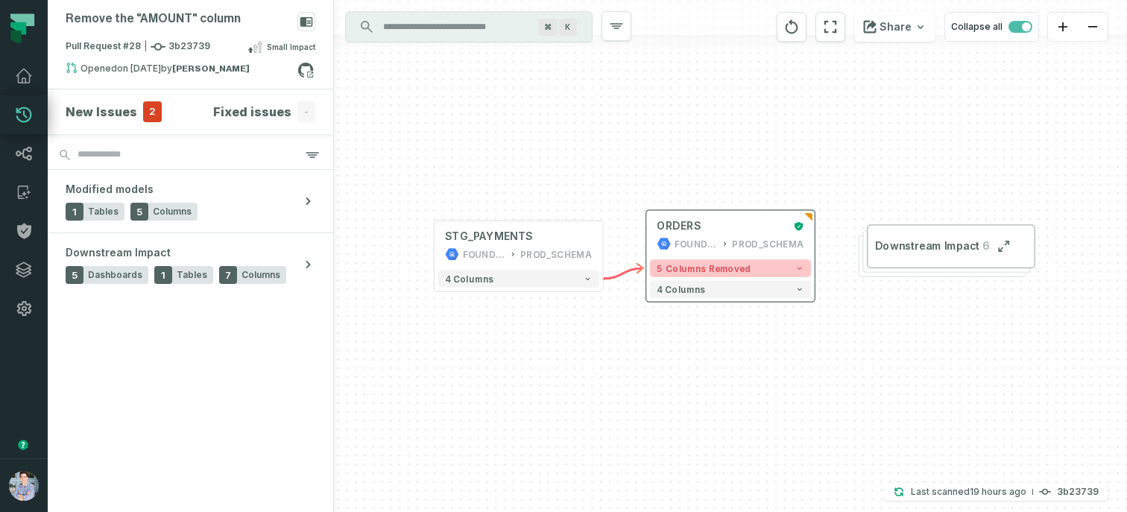
click at [750, 266] on button "5 columns removed" at bounding box center [730, 267] width 161 height 17
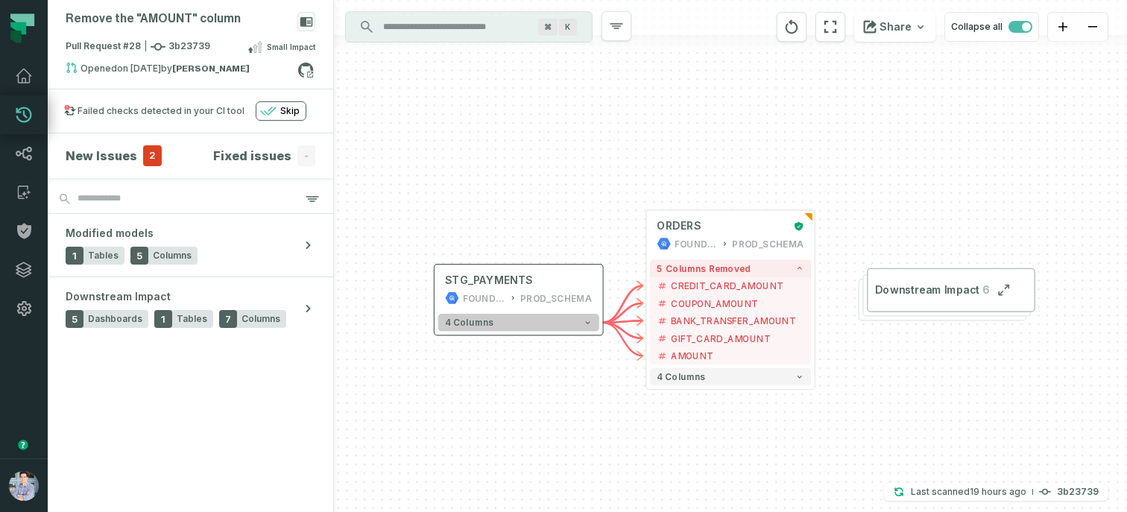
click at [527, 318] on button "4 columns" at bounding box center [518, 322] width 161 height 17
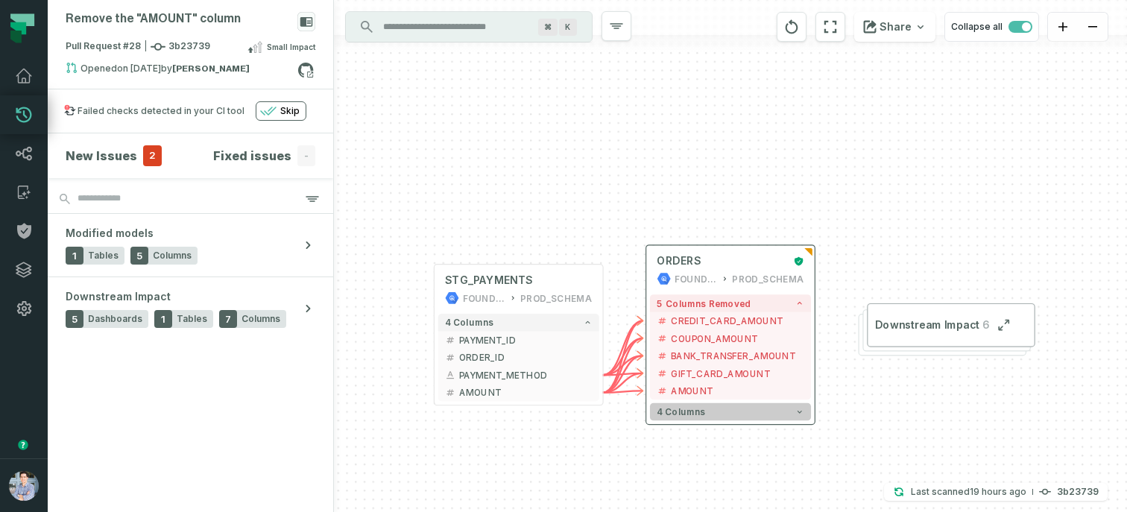
click at [741, 406] on button "4 columns" at bounding box center [730, 411] width 161 height 17
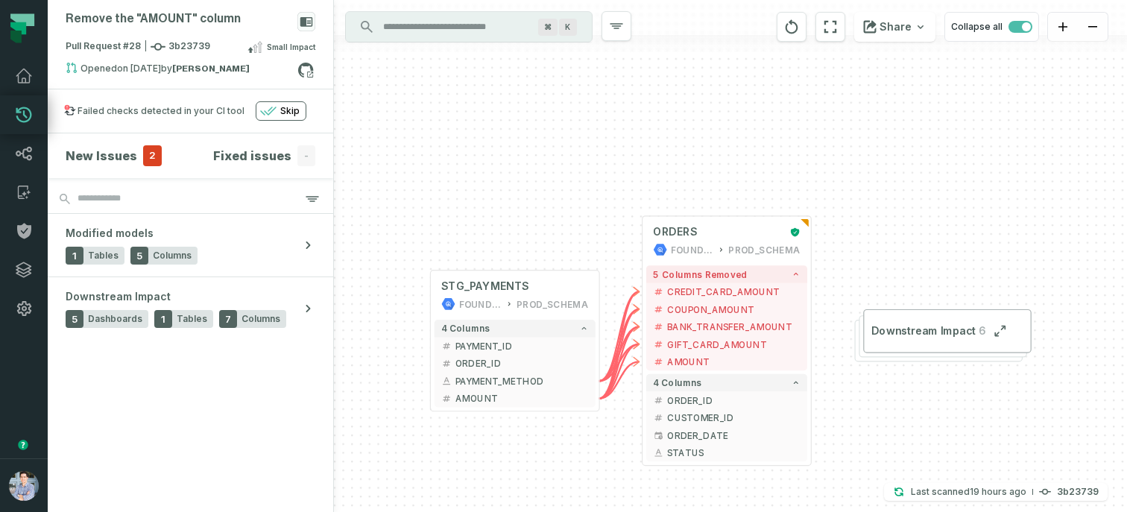
drag, startPoint x: 515, startPoint y: 232, endPoint x: 506, endPoint y: 161, distance: 71.3
click at [506, 161] on div "+ STG_PAYMENTS FOUNDATIONAL_DB PROD_SCHEMA + 4 columns + PAYMENT_ID + + ORDER_I…" at bounding box center [730, 256] width 793 height 512
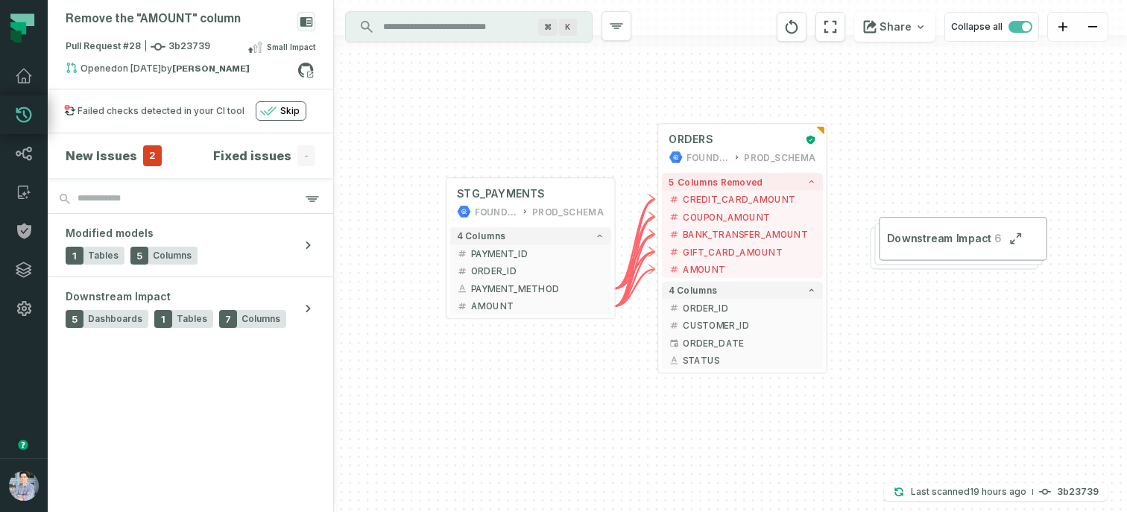
drag, startPoint x: 541, startPoint y: 431, endPoint x: 562, endPoint y: 380, distance: 54.8
click at [562, 380] on div "+ STG_PAYMENTS FOUNDATIONAL_DB PROD_SCHEMA + 4 columns + PAYMENT_ID + + ORDER_I…" at bounding box center [730, 256] width 793 height 512
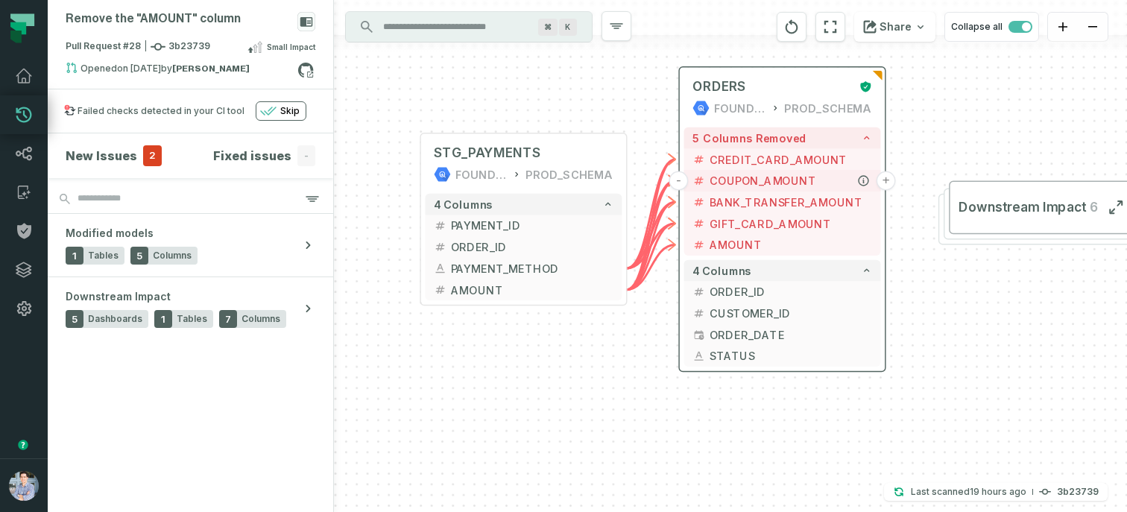
click at [884, 180] on button "+" at bounding box center [885, 180] width 19 height 19
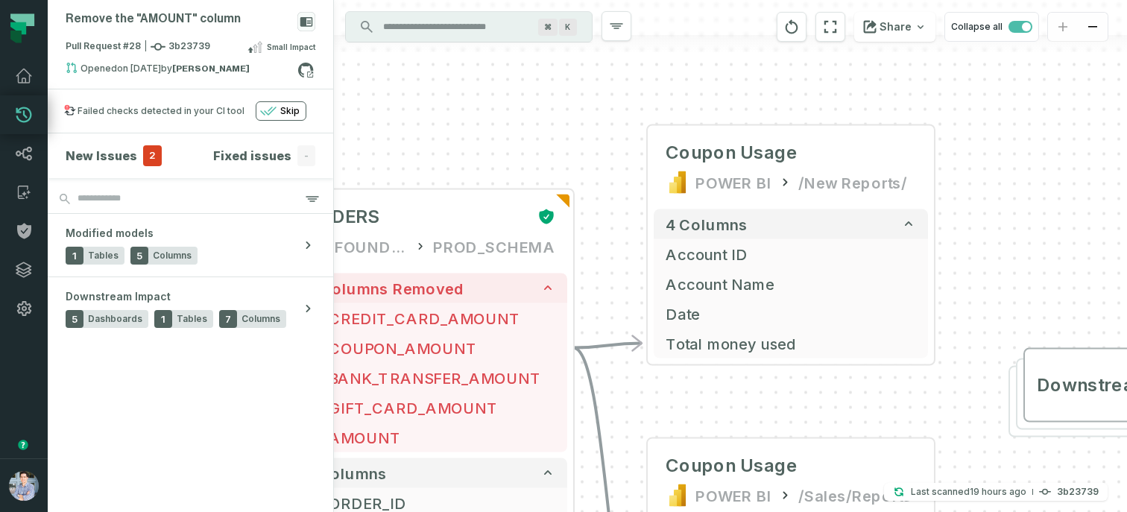
drag, startPoint x: 730, startPoint y: 397, endPoint x: 832, endPoint y: 380, distance: 102.8
click at [832, 380] on div "+ Coupon Usage POWER BI /New Reports/ 4 columns + Account ID + Account Name + D…" at bounding box center [730, 256] width 793 height 512
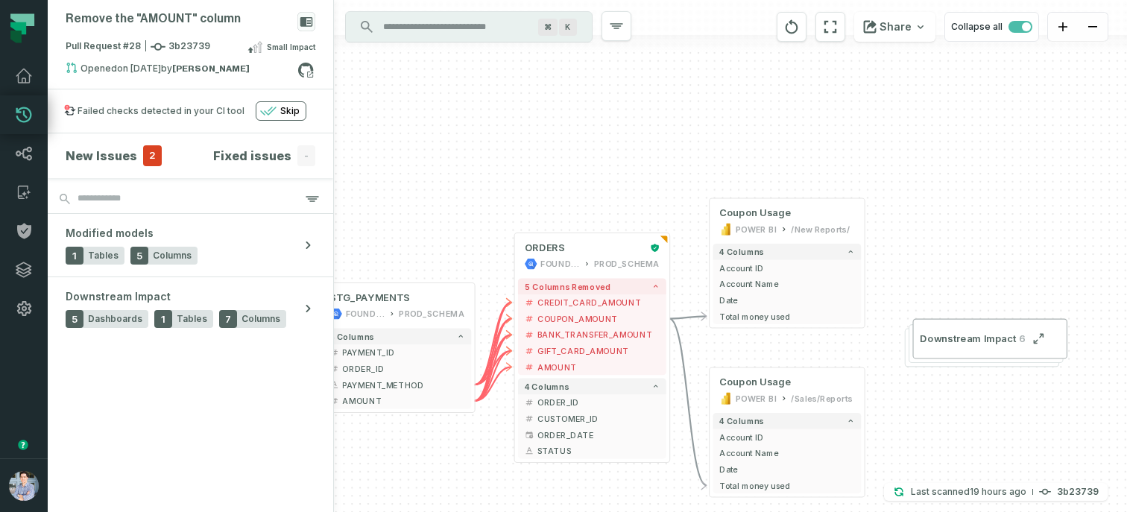
drag, startPoint x: 402, startPoint y: 491, endPoint x: 472, endPoint y: 417, distance: 102.3
click at [472, 417] on div "+ Coupon Usage POWER BI /New Reports/ 4 columns + Account ID + Account Name + D…" at bounding box center [730, 256] width 793 height 512
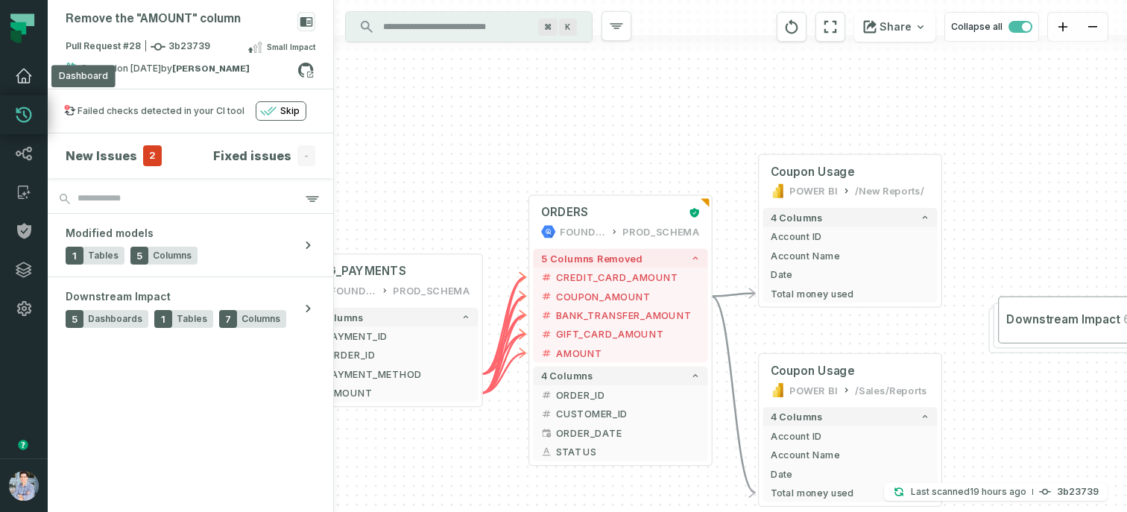
click at [30, 67] on icon at bounding box center [24, 76] width 18 height 18
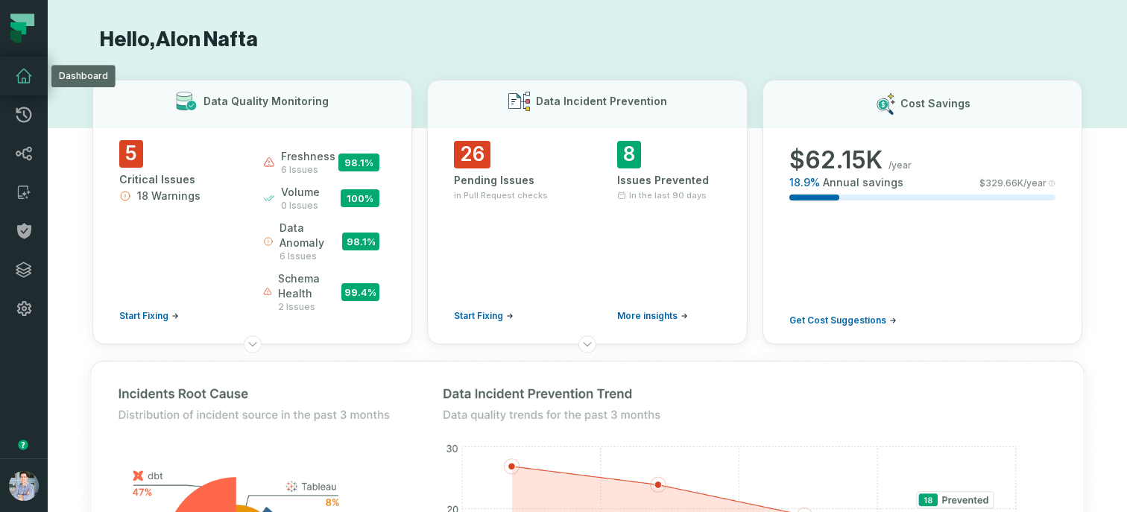
scroll to position [91, 0]
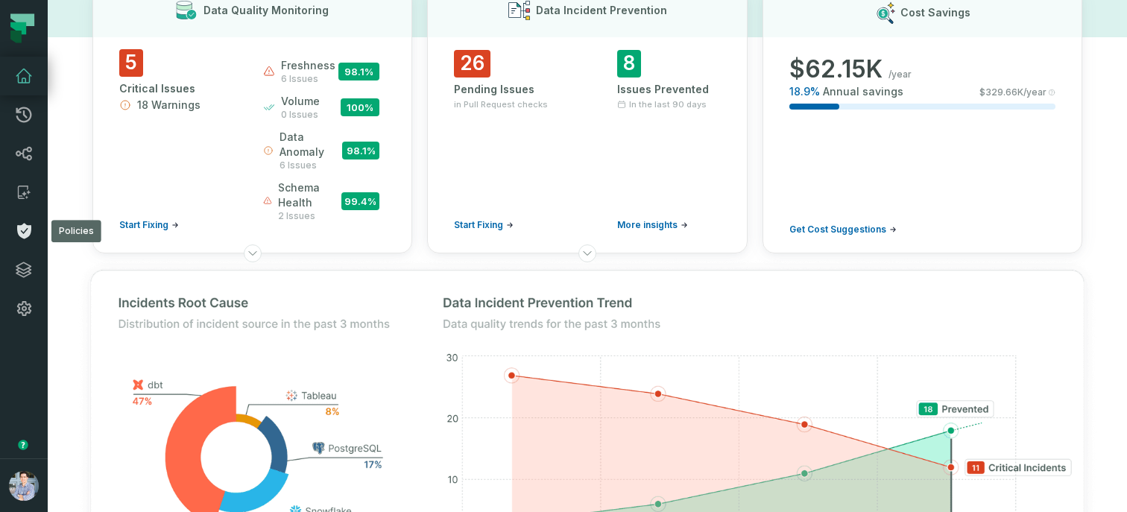
click at [19, 232] on icon at bounding box center [24, 232] width 14 height 16
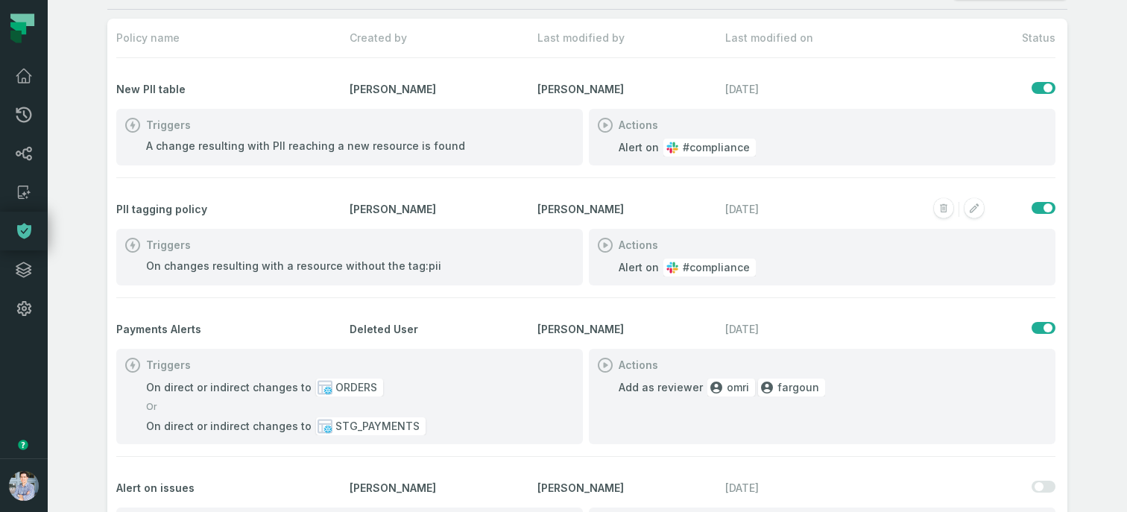
scroll to position [38, 0]
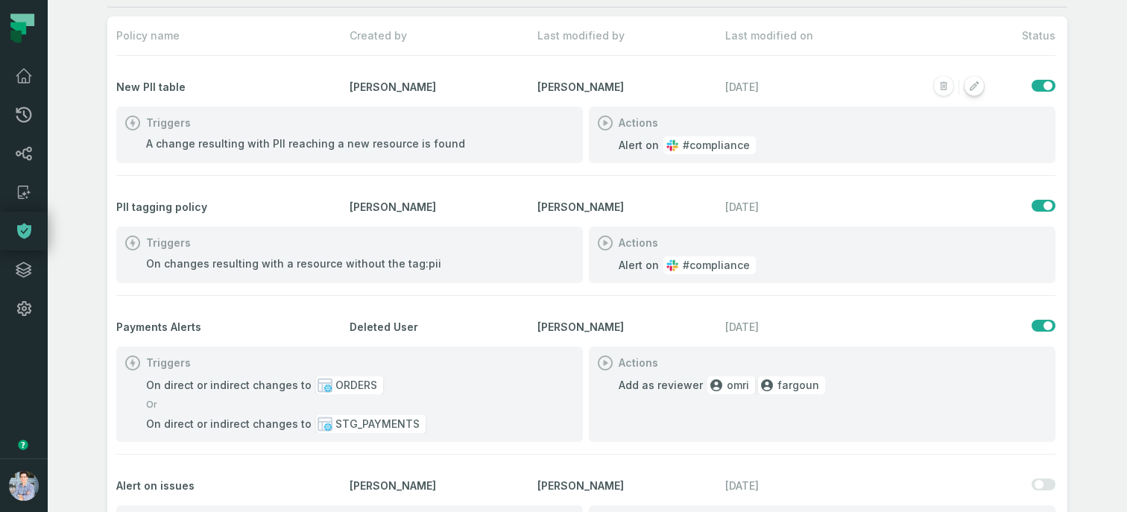
click at [966, 92] on icon "button" at bounding box center [974, 87] width 24 height 24
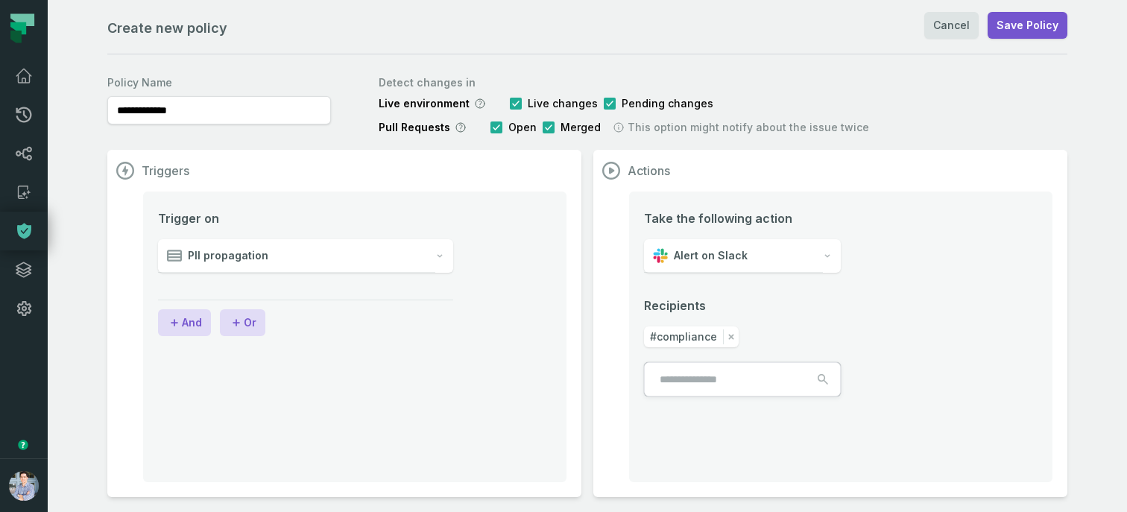
click at [278, 258] on div "PII propagation" at bounding box center [296, 256] width 277 height 34
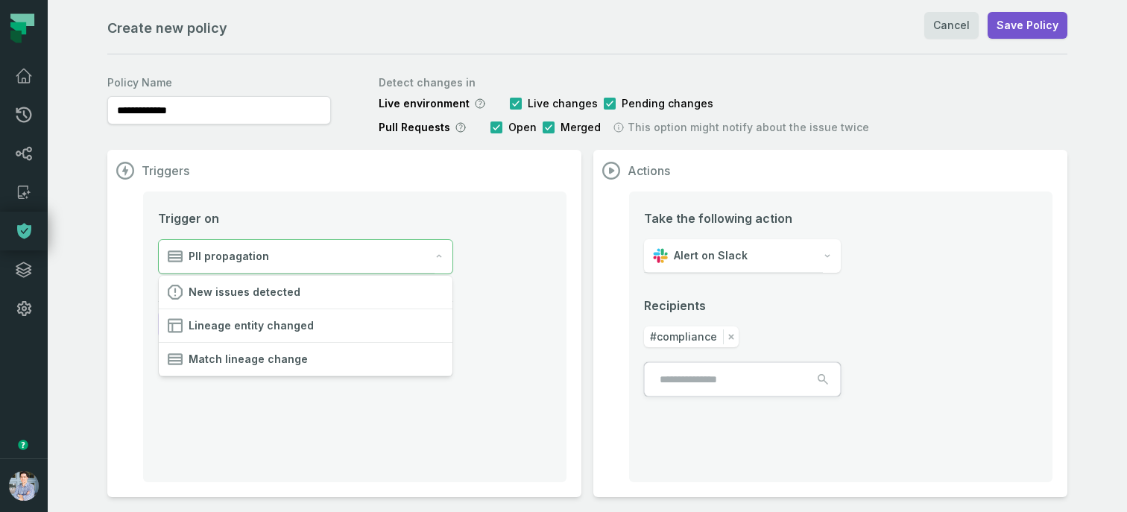
click at [292, 399] on div "Trigger on PII propagation And Or" at bounding box center [354, 336] width 423 height 291
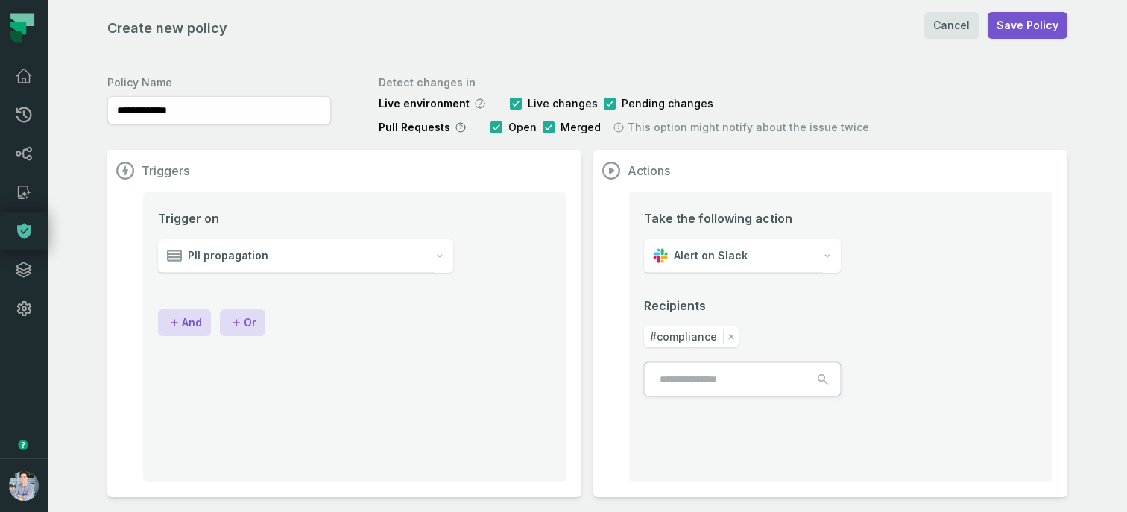
click at [296, 255] on div "PII propagation" at bounding box center [296, 256] width 277 height 34
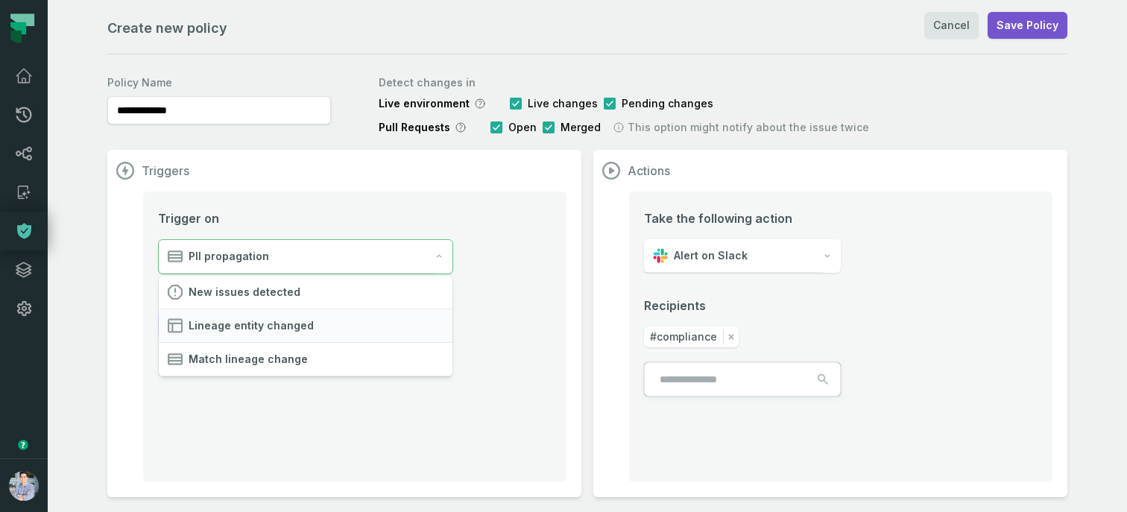
click at [244, 329] on span "Lineage entity changed" at bounding box center [251, 325] width 125 height 15
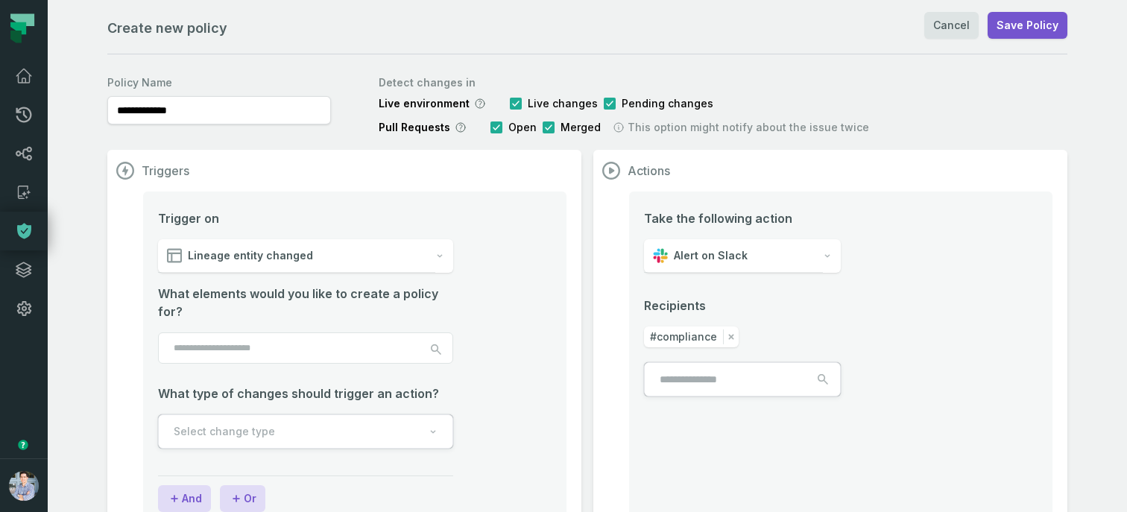
click at [249, 351] on input "search" at bounding box center [305, 347] width 295 height 31
drag, startPoint x: 378, startPoint y: 128, endPoint x: 446, endPoint y: 133, distance: 68.0
click at [446, 133] on span "Pull Requests" at bounding box center [415, 127] width 72 height 15
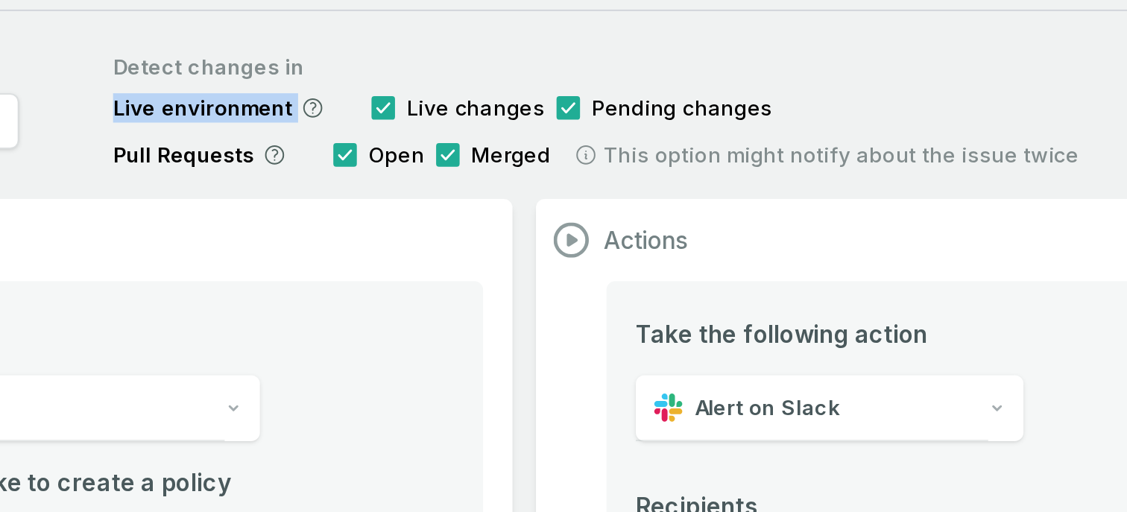
drag, startPoint x: 379, startPoint y: 102, endPoint x: 480, endPoint y: 102, distance: 101.3
click at [480, 102] on div "Live environment Live changes Pending changes" at bounding box center [624, 103] width 490 height 15
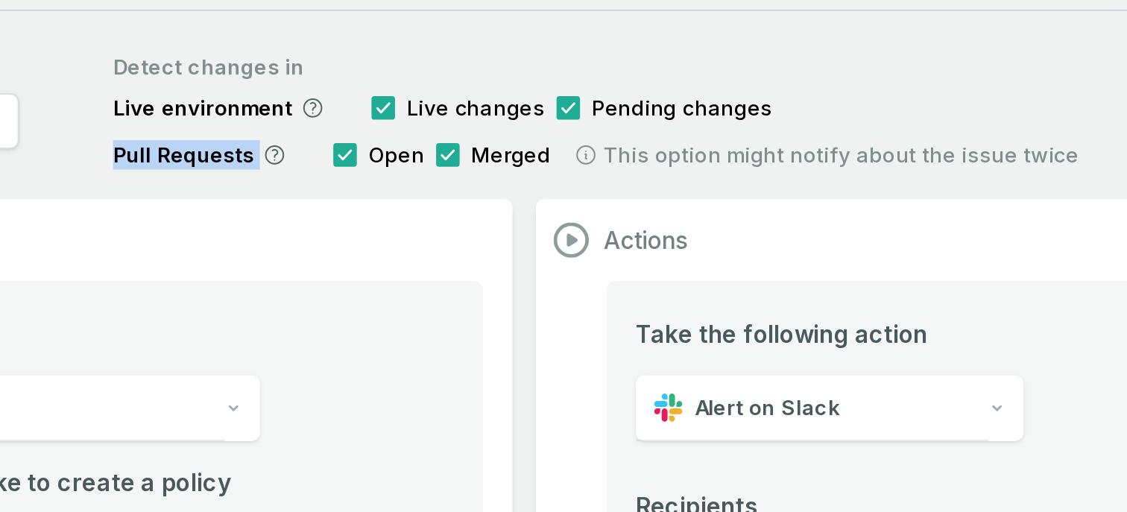
drag, startPoint x: 379, startPoint y: 125, endPoint x: 462, endPoint y: 124, distance: 82.7
click at [462, 124] on div "Pull Requests Open Merged This option might notify about the issue twice" at bounding box center [624, 127] width 490 height 15
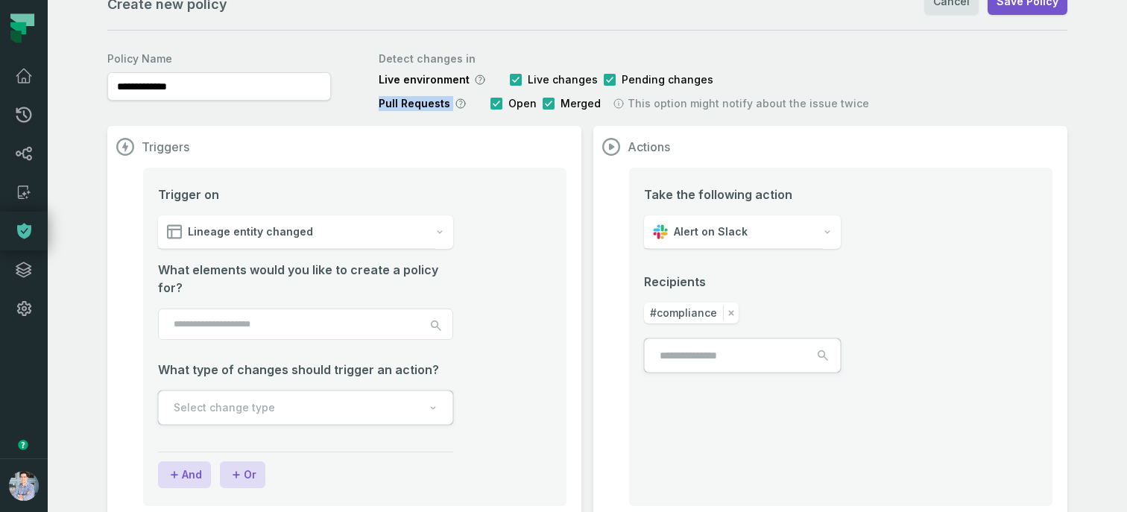
scroll to position [47, 0]
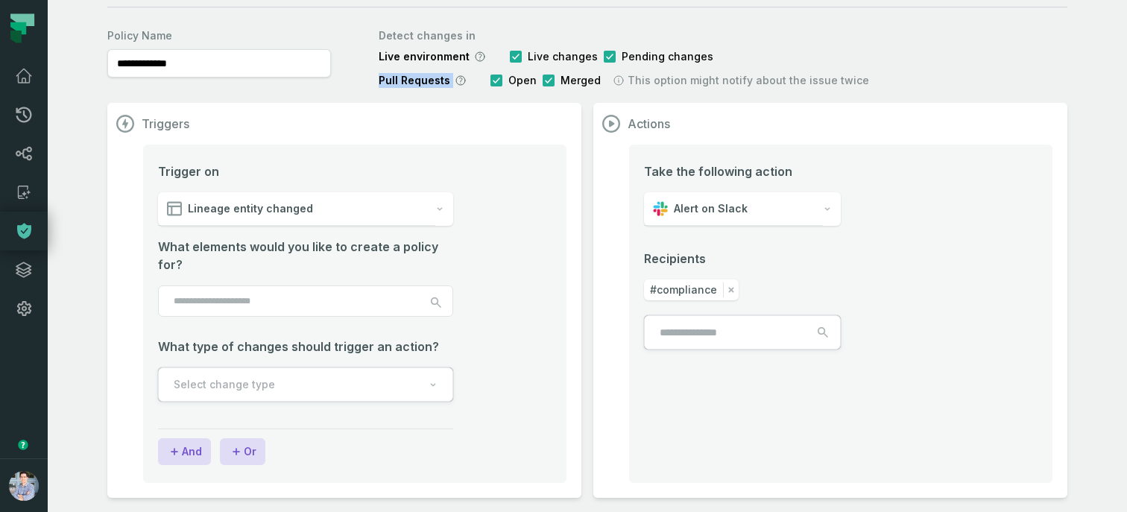
click at [197, 289] on input "search" at bounding box center [305, 300] width 295 height 31
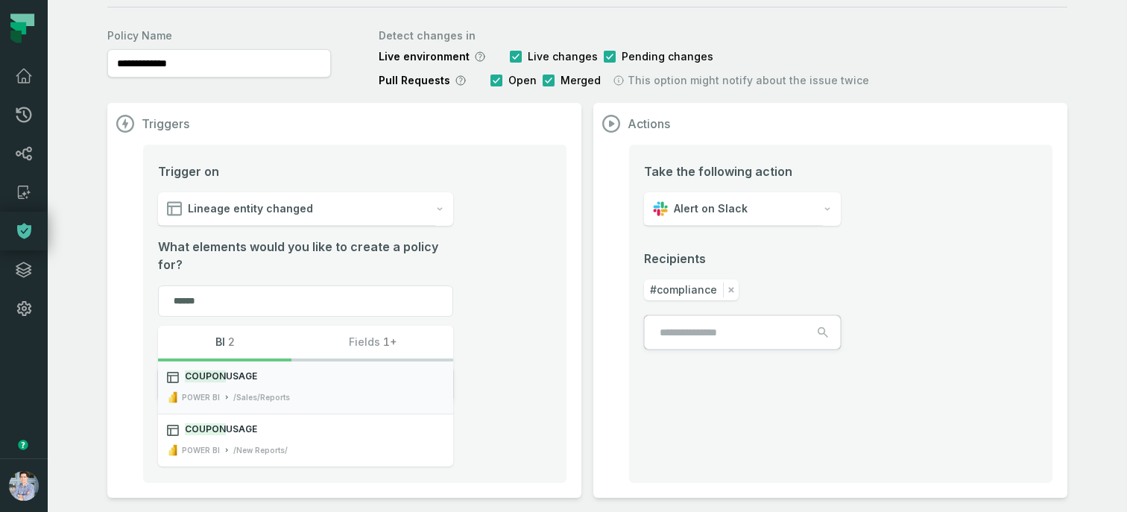
type input "******"
click at [241, 385] on button "Coupon Usage POWER BI /Sales/Reports" at bounding box center [305, 387] width 295 height 52
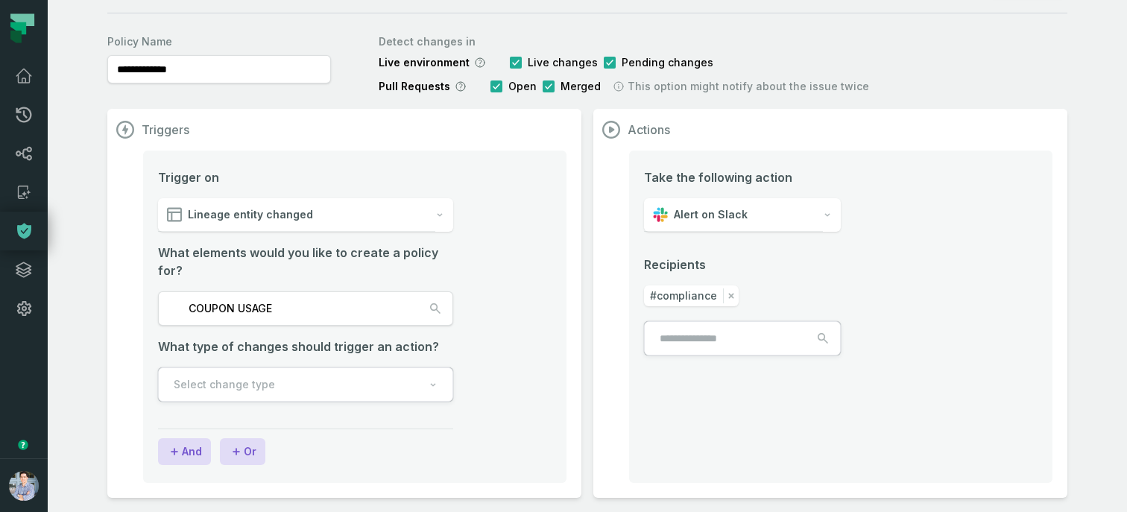
click at [274, 376] on button "Select change type" at bounding box center [305, 384] width 295 height 34
click at [212, 455] on span "Any change" at bounding box center [199, 453] width 63 height 15
click at [734, 223] on div "Alert on Slack" at bounding box center [733, 215] width 179 height 34
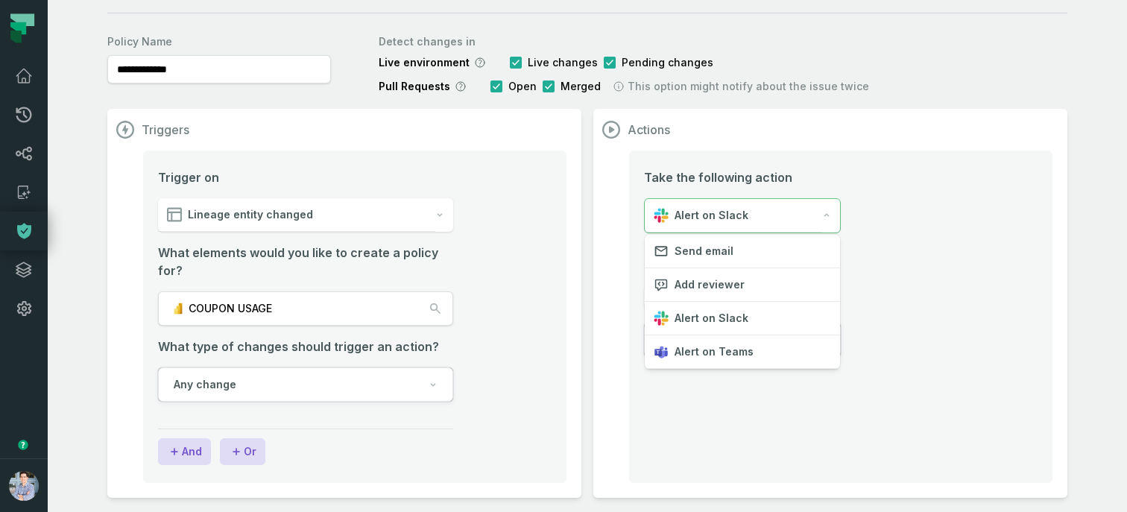
click at [909, 282] on div "Take the following action Alert on Slack Recipients #compliance" at bounding box center [840, 317] width 423 height 332
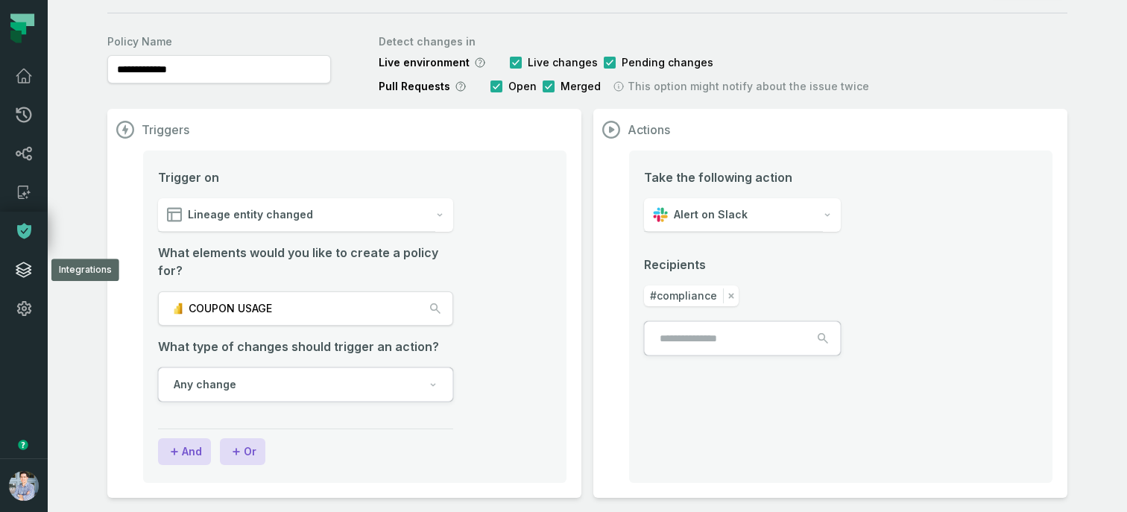
click at [28, 263] on icon at bounding box center [24, 270] width 18 height 18
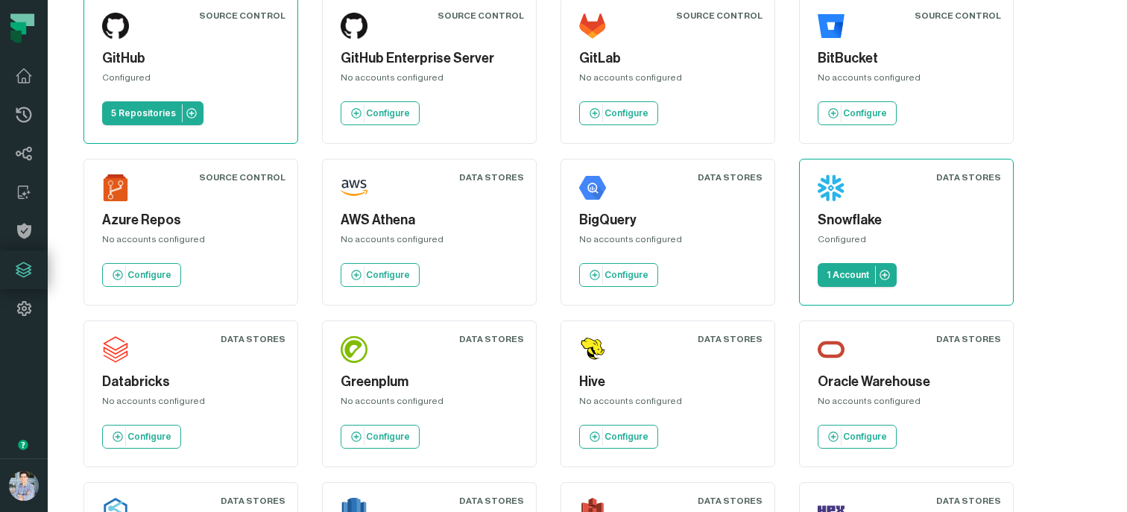
scroll to position [119, 0]
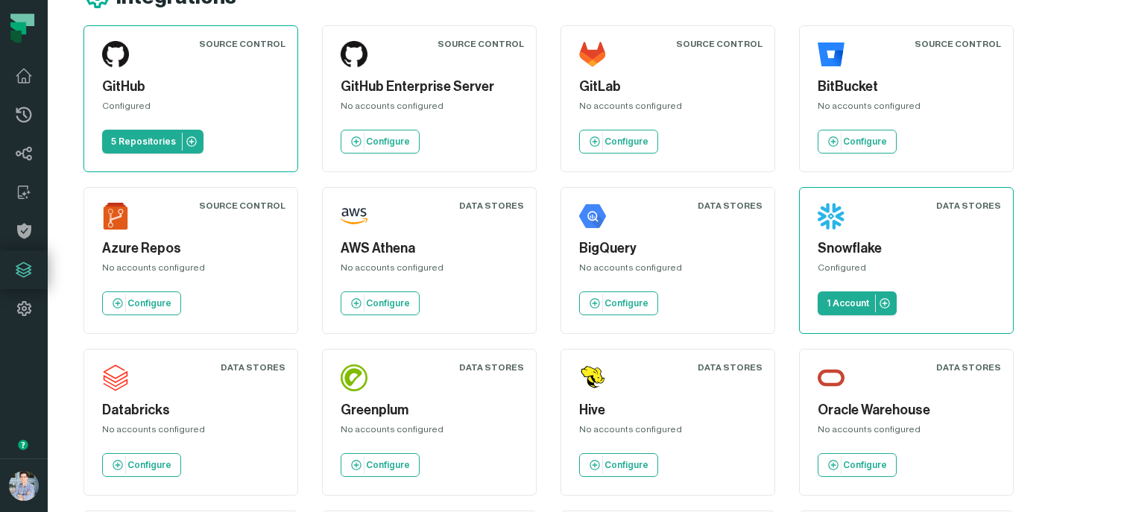
scroll to position [49, 0]
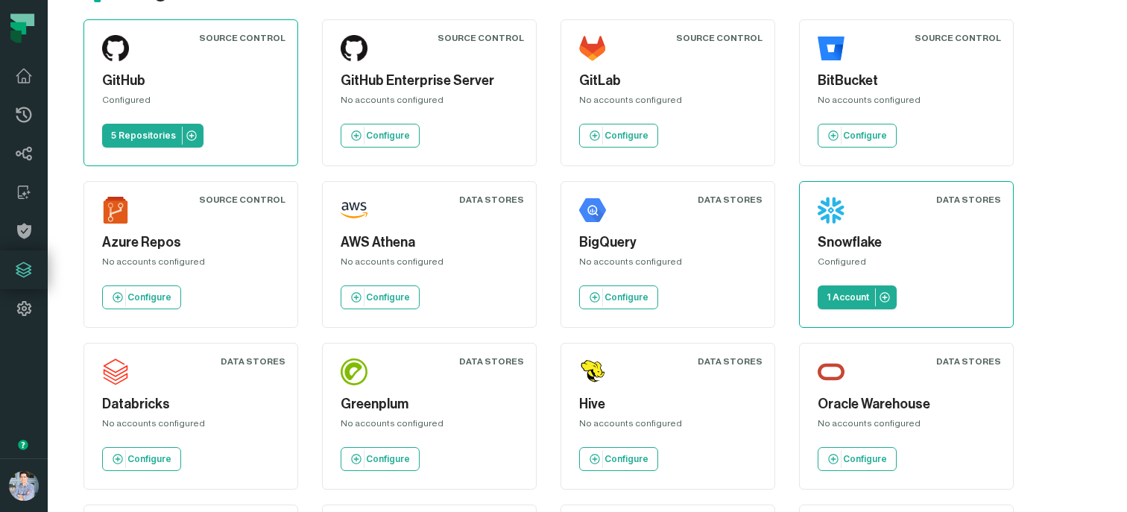
drag, startPoint x: 77, startPoint y: 192, endPoint x: 256, endPoint y: 268, distance: 193.6
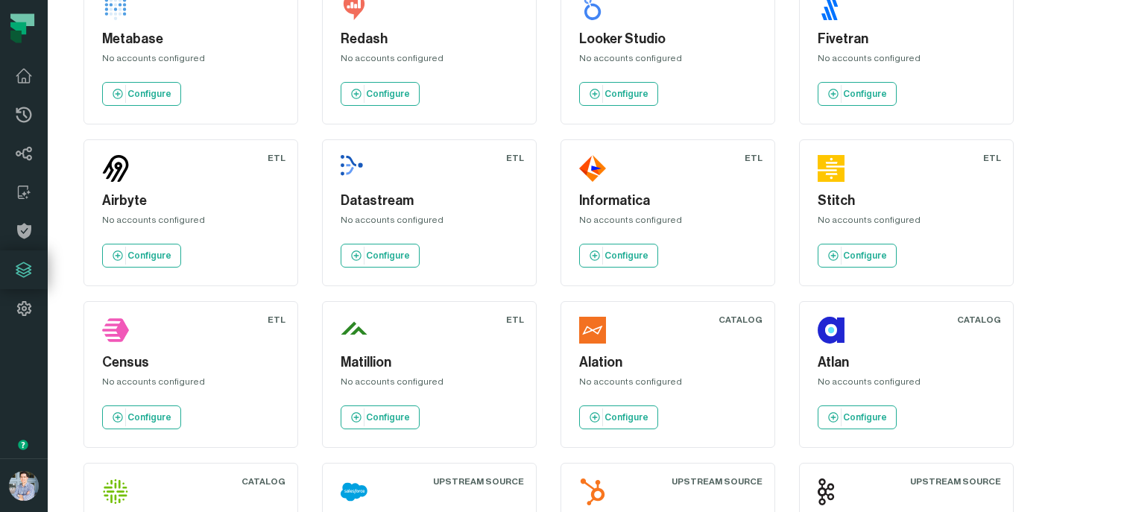
scroll to position [0, 0]
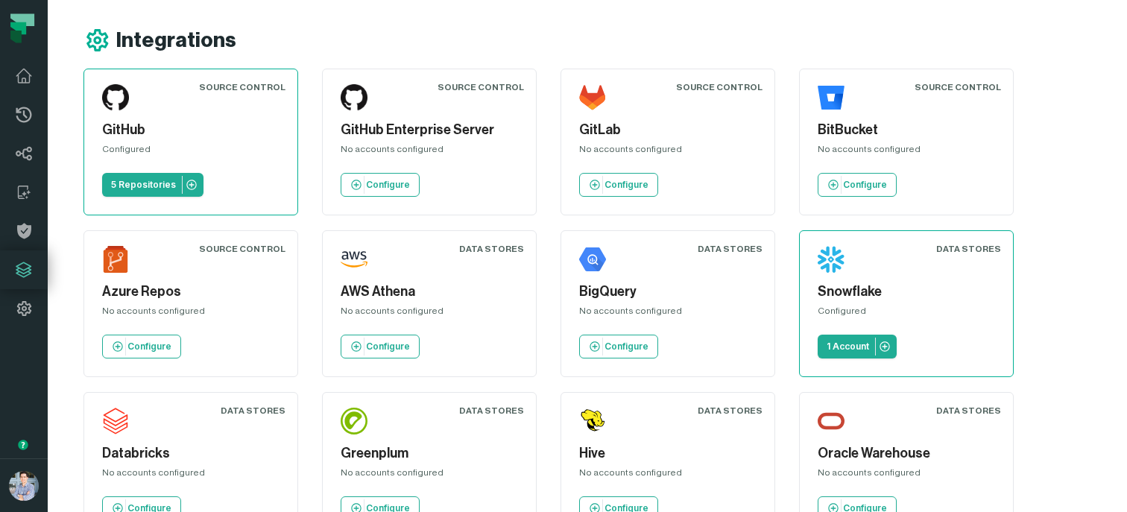
click at [732, 48] on div "Integrations" at bounding box center [604, 40] width 1043 height 27
